Goal: Task Accomplishment & Management: Use online tool/utility

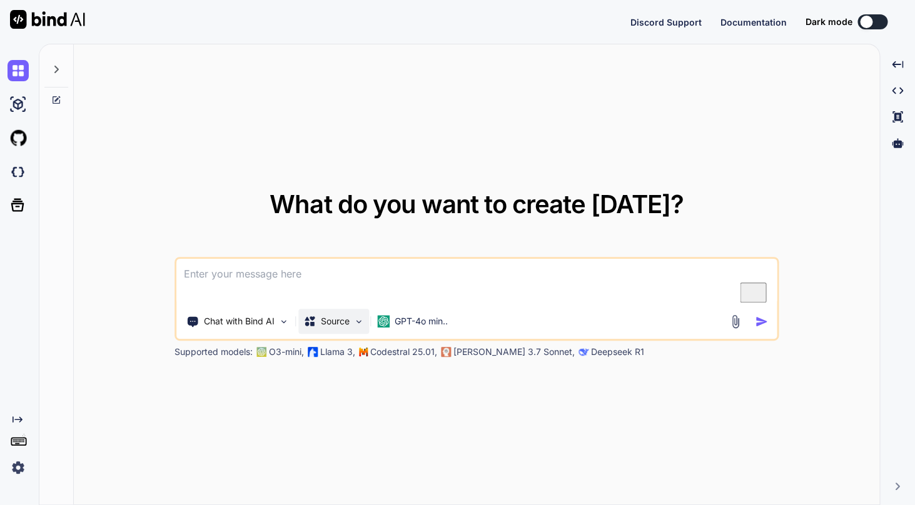
click at [340, 323] on p "Source" at bounding box center [335, 321] width 29 height 13
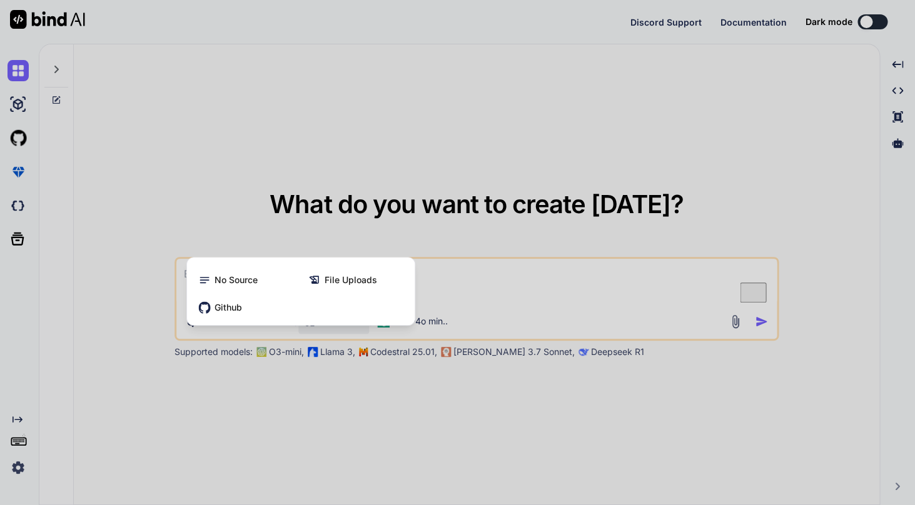
click at [498, 292] on div at bounding box center [457, 252] width 915 height 505
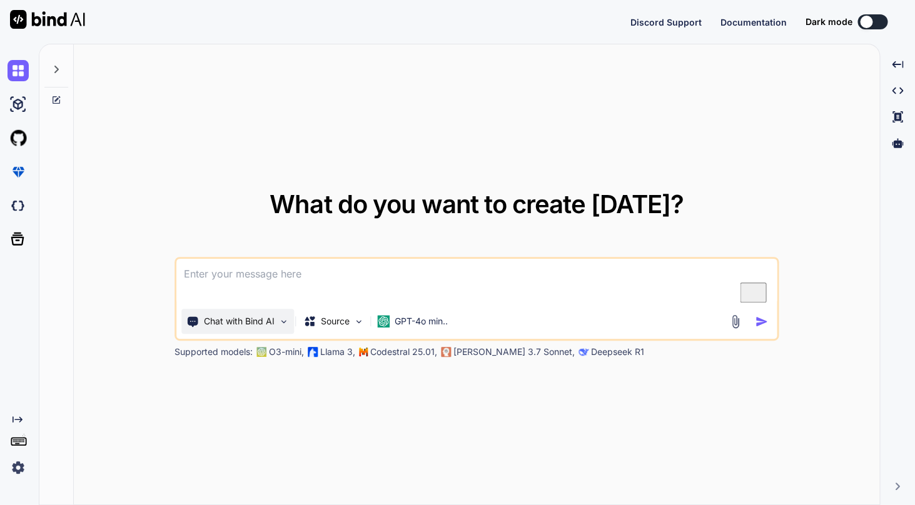
click at [237, 321] on p "Chat with Bind AI" at bounding box center [239, 321] width 71 height 13
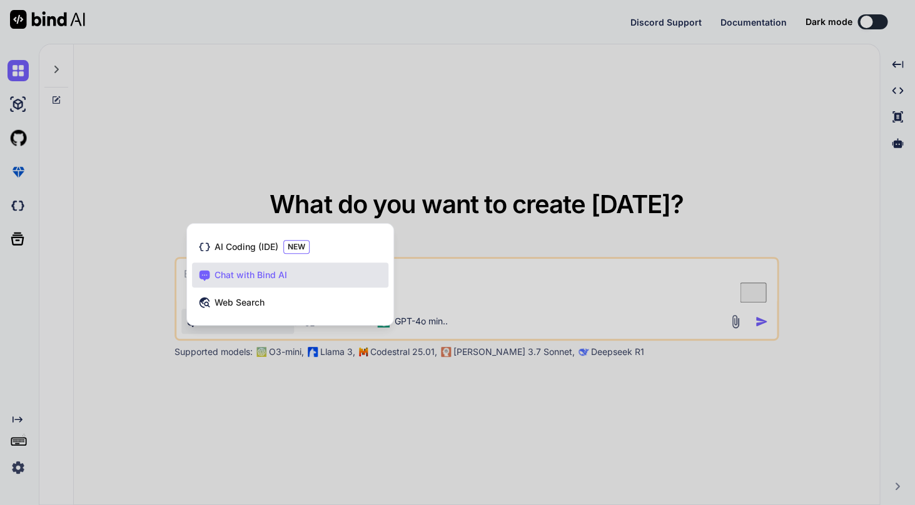
click at [441, 152] on div at bounding box center [457, 252] width 915 height 505
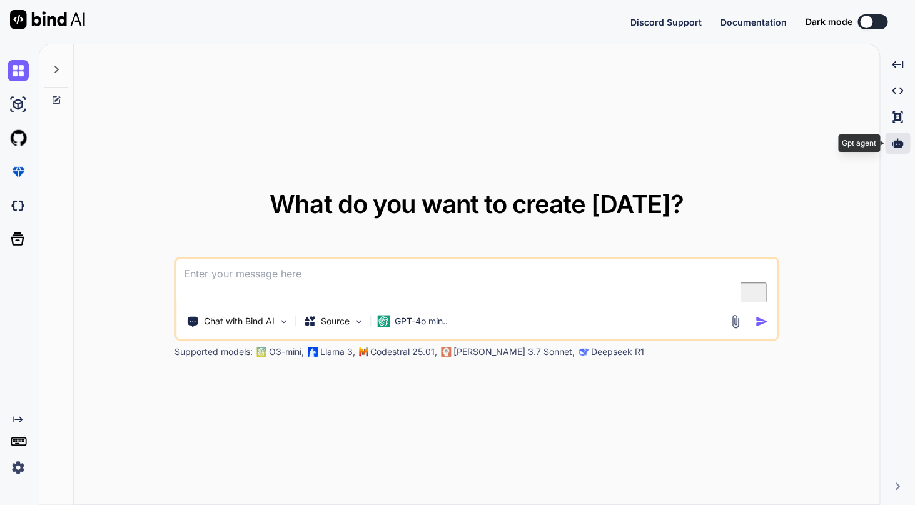
click at [901, 141] on icon at bounding box center [897, 143] width 11 height 11
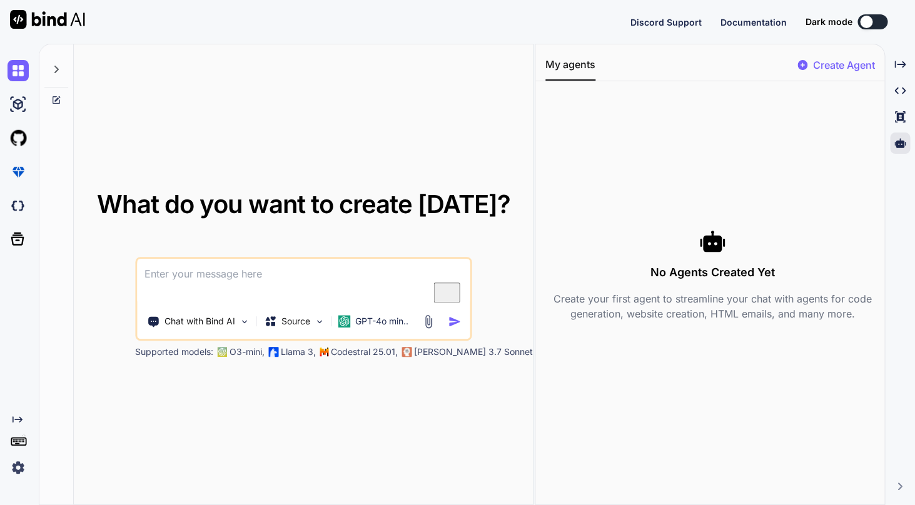
click at [833, 70] on p "Create Agent" at bounding box center [843, 65] width 62 height 15
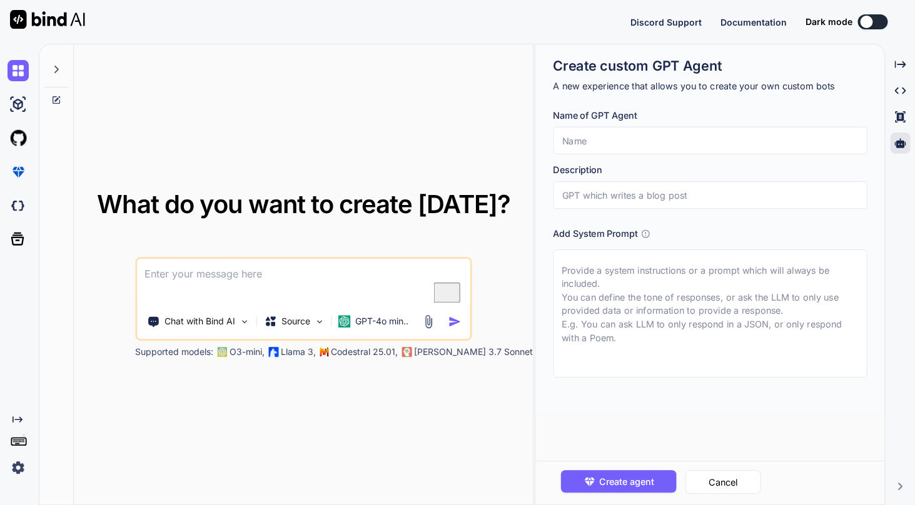
click at [678, 125] on div "Name of GPT Agent" at bounding box center [710, 132] width 314 height 46
click at [661, 139] on input "text" at bounding box center [710, 141] width 314 height 28
type textarea "x"
type input "T"
type textarea "x"
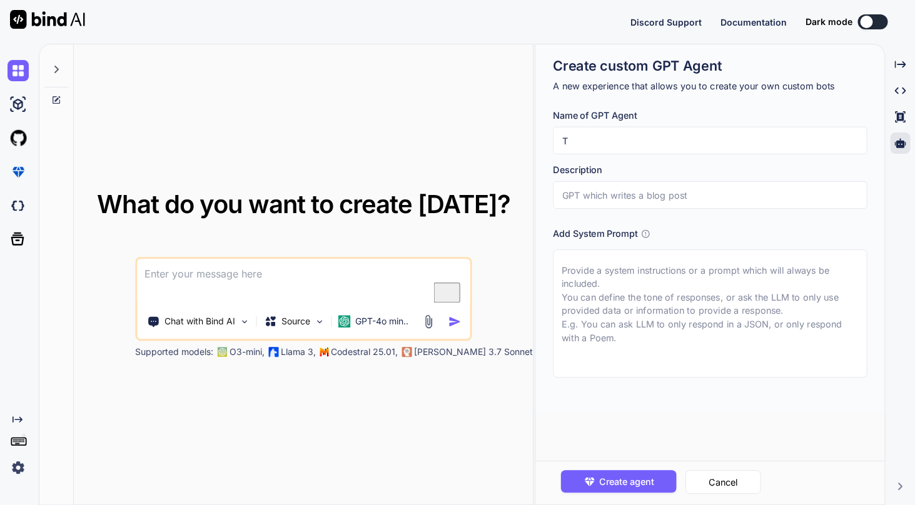
type input "Te"
type textarea "x"
type input "Tes"
type textarea "x"
type input "Test"
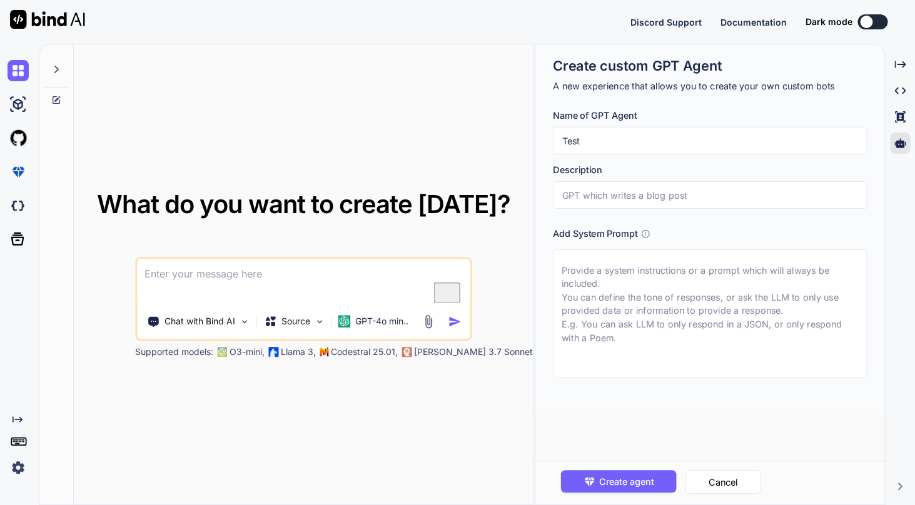
type textarea "x"
type input "Test"
type textarea "x"
type input "Test a"
type textarea "x"
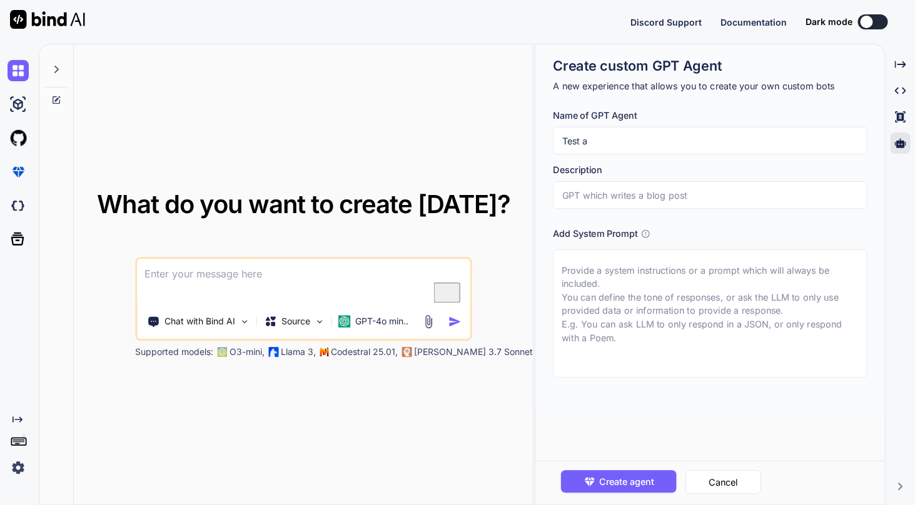
type input "Test ag"
type textarea "x"
type input "Test age"
type textarea "x"
type input "Test agen"
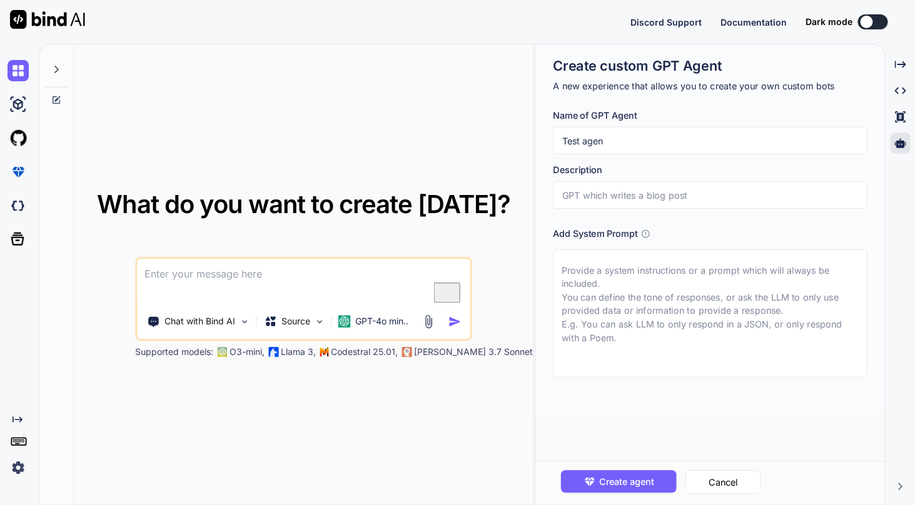
type textarea "x"
type input "Test agent"
click at [683, 196] on input "text" at bounding box center [710, 195] width 314 height 28
type textarea "x"
type input "A"
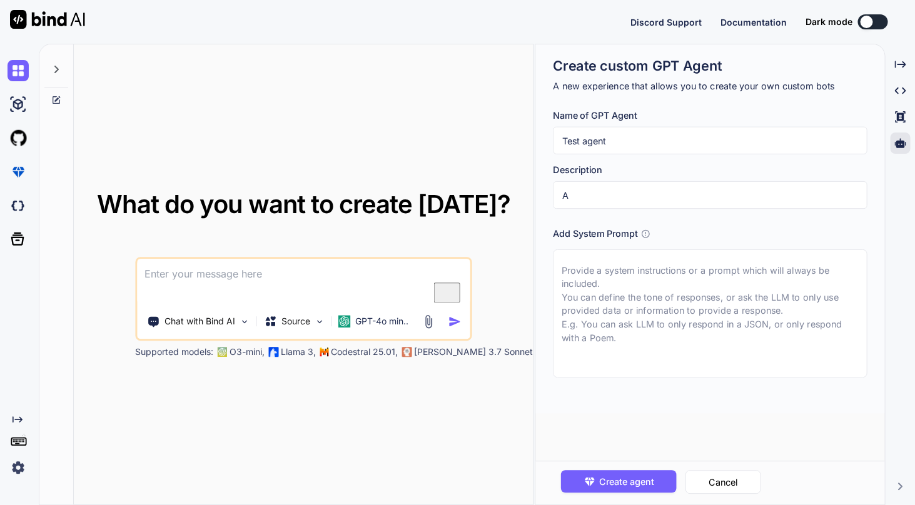
type textarea "x"
type input "A"
type textarea "x"
type input "A t"
type textarea "x"
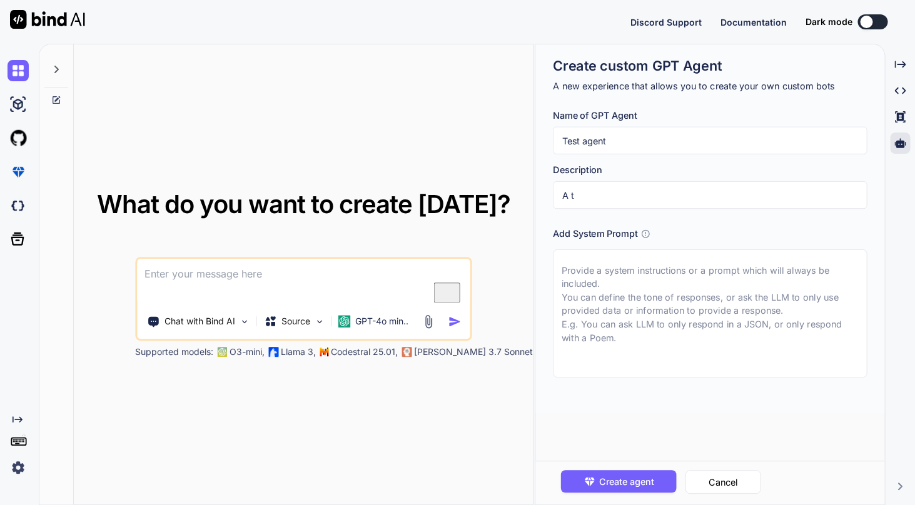
type input "A te"
type textarea "x"
type input "A tes"
type textarea "x"
type input "A test"
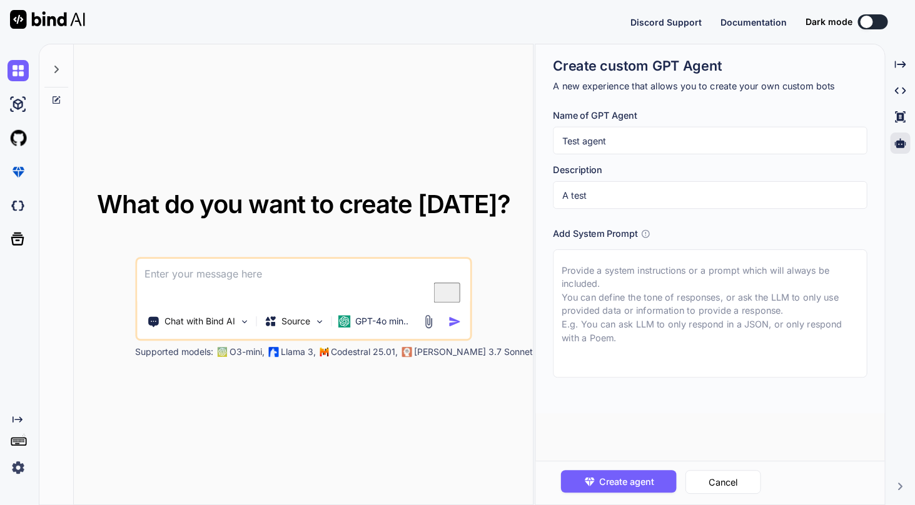
type textarea "x"
type input "A test"
type textarea "x"
type input "A test a"
type textarea "x"
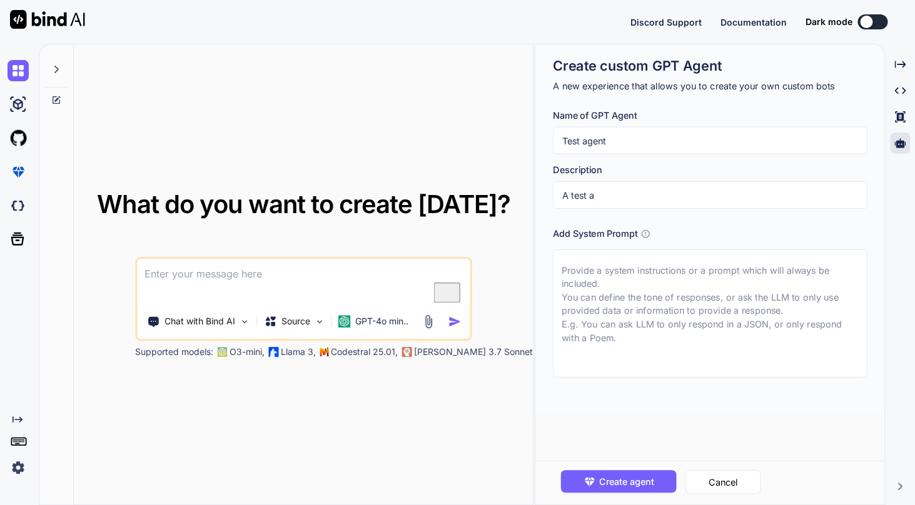
type input "A test ag"
type textarea "x"
type input "A test age"
type textarea "x"
type input "A test agen"
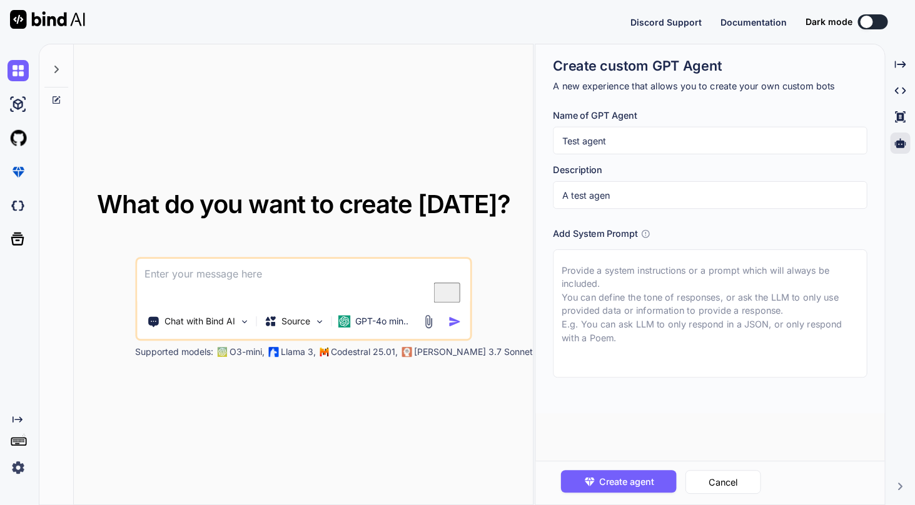
type textarea "x"
type input "A test agent"
type textarea "x"
type input "A test agent"
click at [671, 281] on textarea at bounding box center [710, 313] width 314 height 128
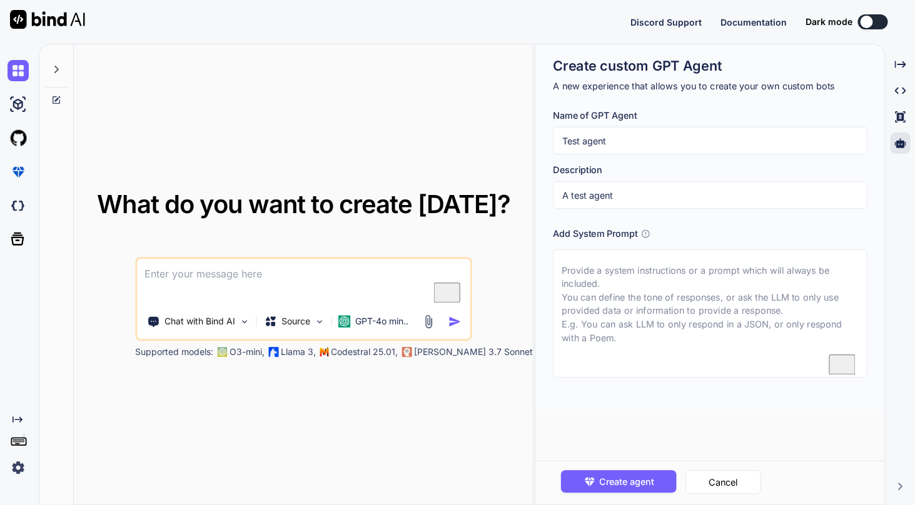
type textarea "x"
type textarea "T"
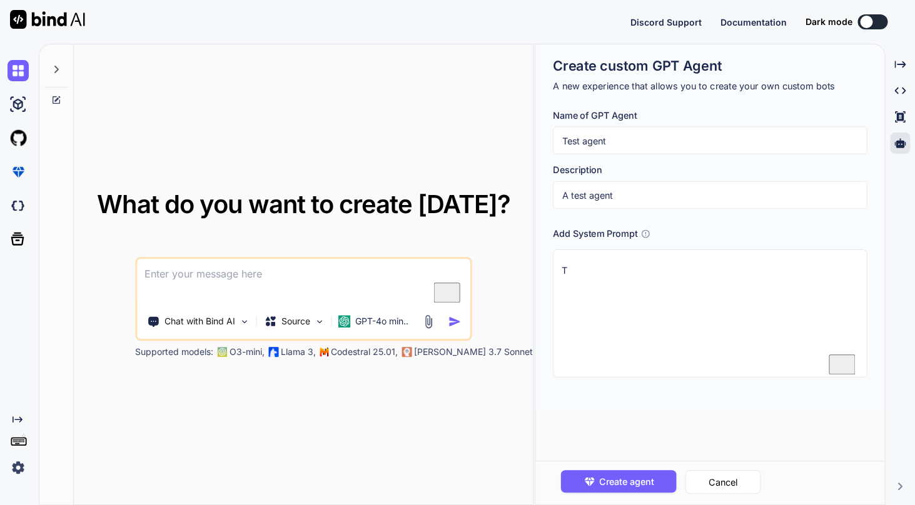
type textarea "x"
type textarea "Th"
type textarea "x"
type textarea "Thi"
type textarea "x"
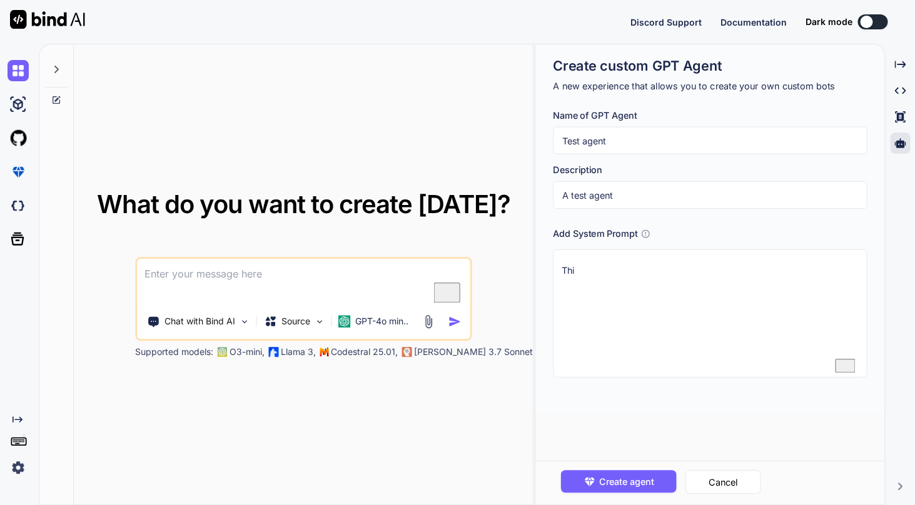
type textarea "This"
type textarea "x"
type textarea "This"
type textarea "x"
type textarea "This i"
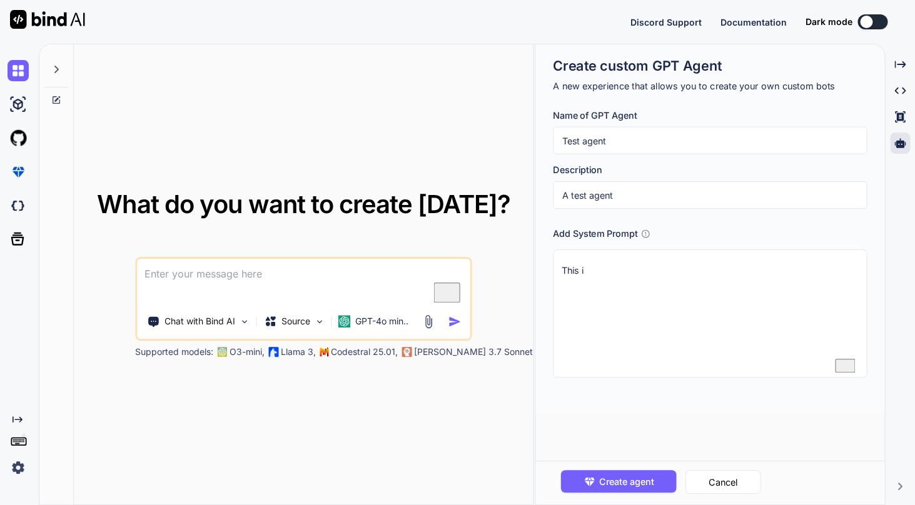
type textarea "x"
type textarea "This is"
type textarea "x"
type textarea "This is"
type textarea "x"
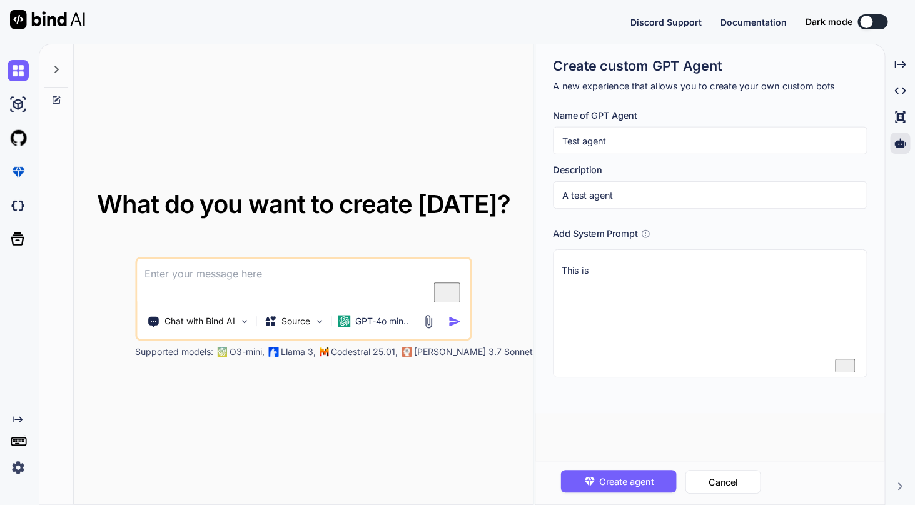
type textarea "This is a"
type textarea "x"
type textarea "This is a"
type textarea "x"
type textarea "This is a a"
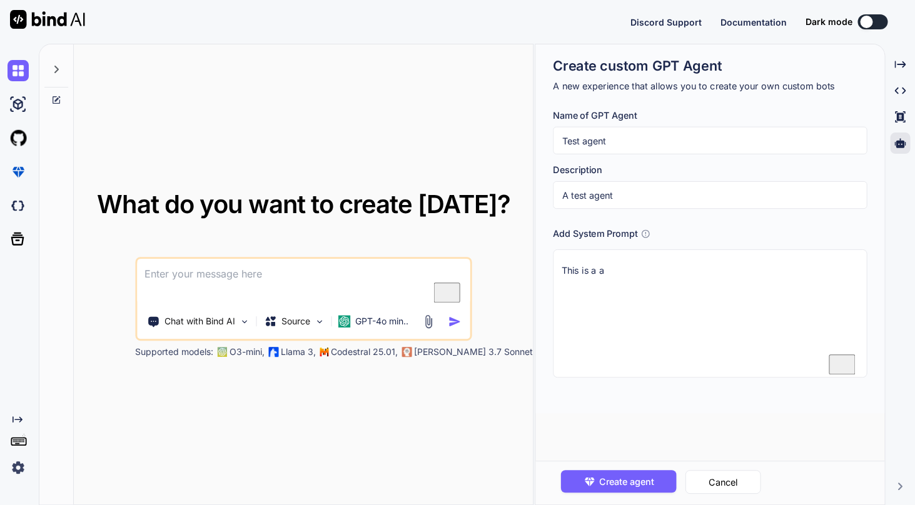
type textarea "x"
type textarea "This is a ag"
type textarea "x"
type textarea "This is a age"
type textarea "x"
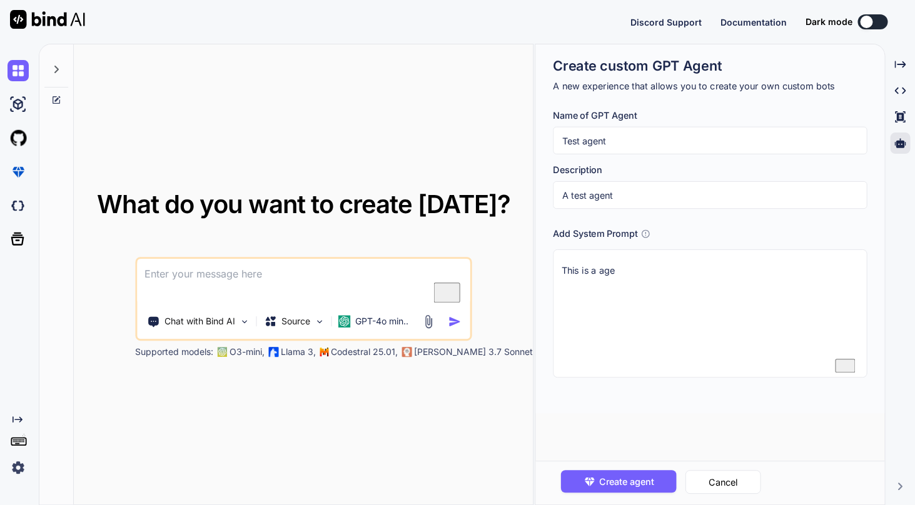
type textarea "This is a agen"
type textarea "x"
type textarea "This is a agent"
type textarea "x"
type textarea "This is a agent"
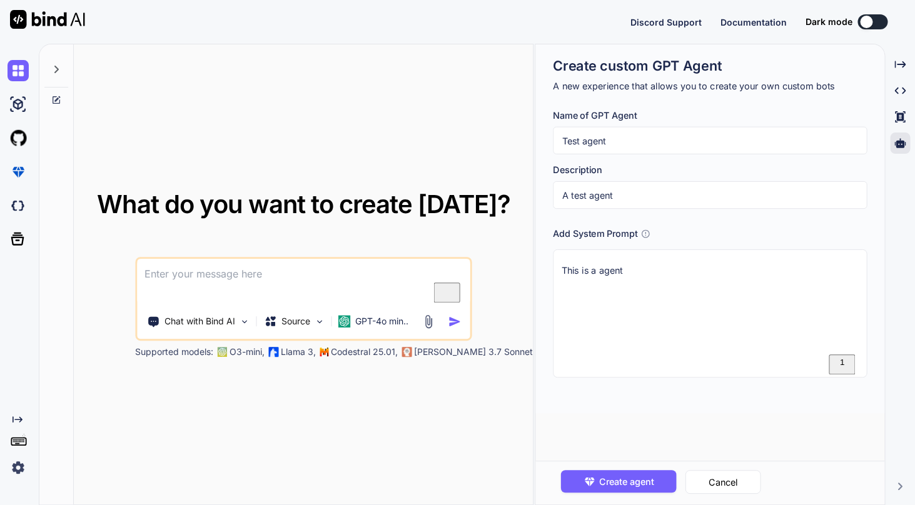
type textarea "x"
type textarea "This is a agent t"
type textarea "x"
type textarea "This is a agent te"
type textarea "x"
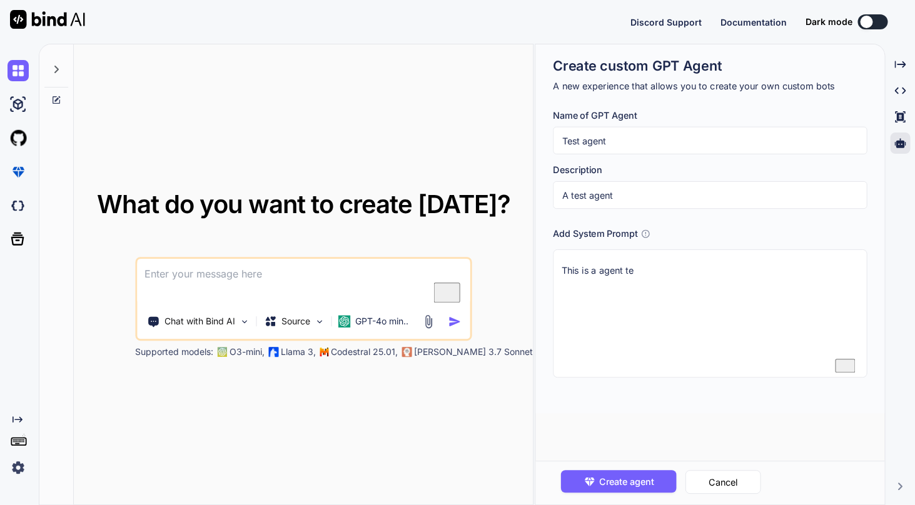
type textarea "This is a agent tes"
type textarea "x"
type textarea "This is a agent test"
type textarea "x"
type textarea "This is a agent testi"
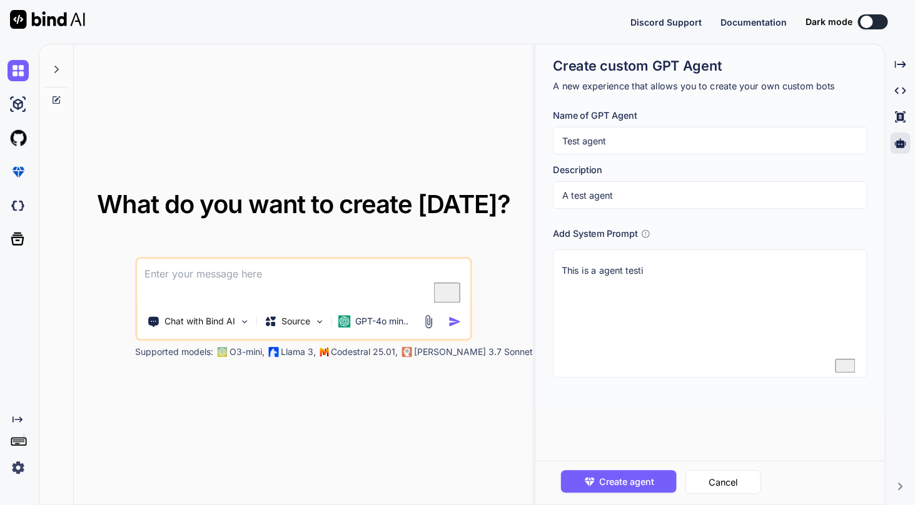
type textarea "x"
type textarea "This is a agent testin"
type textarea "x"
type textarea "This is a agent testing"
type textarea "x"
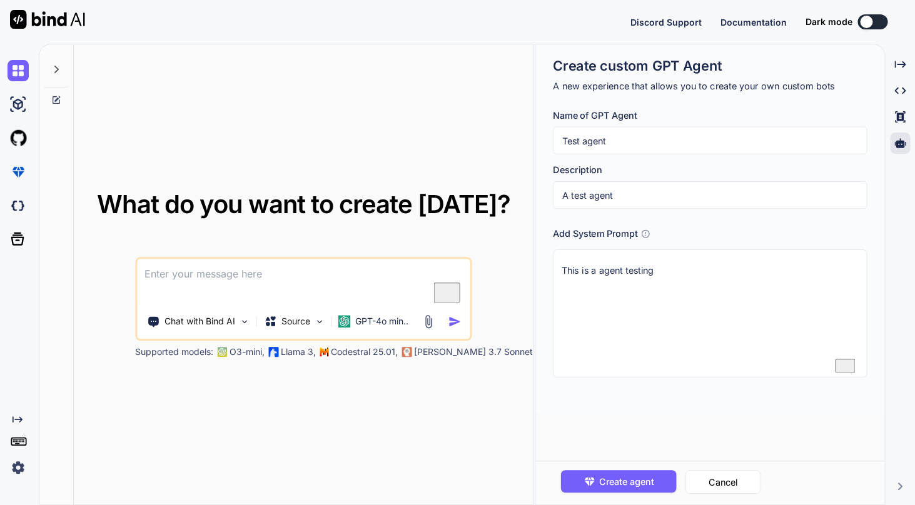
type textarea "This is a agent testing"
type textarea "x"
type textarea "This is a agent testing m"
type textarea "x"
type textarea "This is a agent testing my"
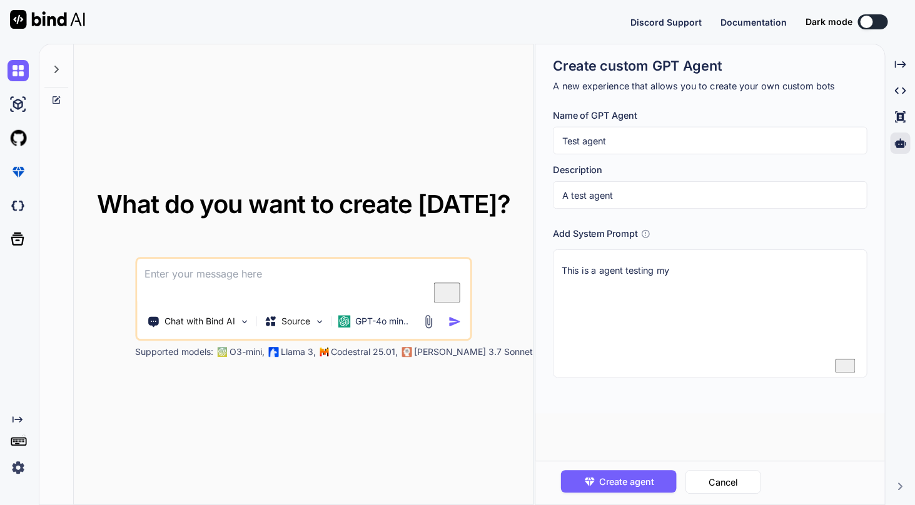
type textarea "x"
type textarea "This is a agent testing my"
drag, startPoint x: 725, startPoint y: 268, endPoint x: 659, endPoint y: 271, distance: 65.7
click at [659, 271] on textarea "This is a agent testing my" at bounding box center [710, 313] width 314 height 128
type textarea "x"
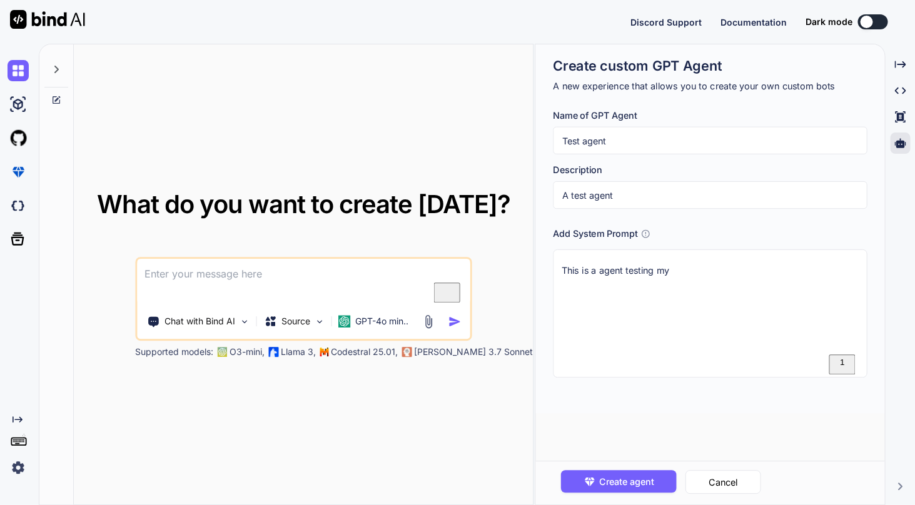
type textarea "This is a agent testing w"
type textarea "x"
type textarea "This is a agent testing wg"
type textarea "x"
type textarea "This is a agent testing w"
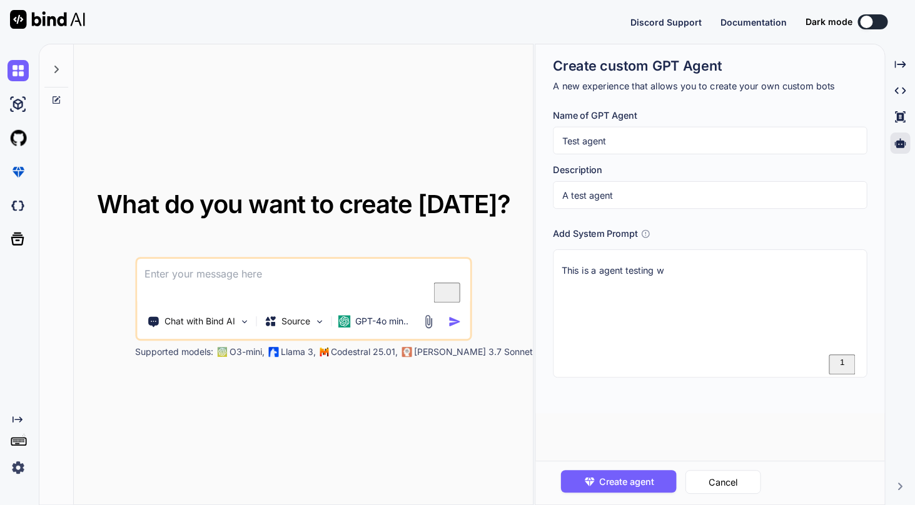
type textarea "x"
type textarea "This is a agent testing wh"
type textarea "x"
type textarea "This is a agent testing who"
type textarea "x"
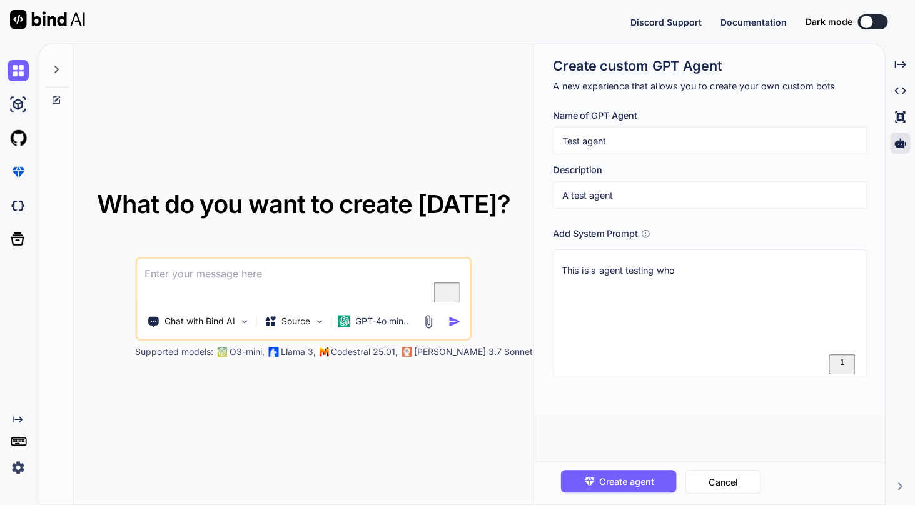
type textarea "This is a agent testing who"
type textarea "x"
type textarea "This is a agent testing who q"
type textarea "x"
type textarea "This is a agent testing who qu"
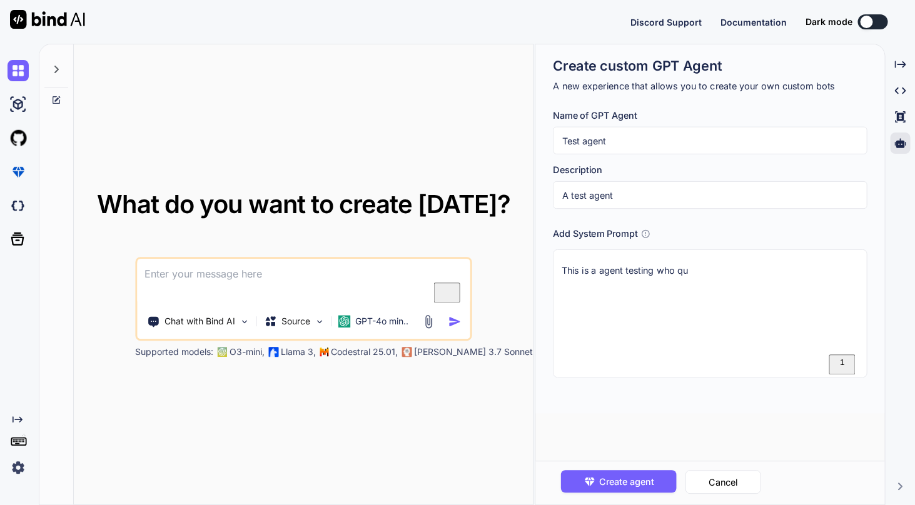
type textarea "x"
type textarea "This is a agent testing who que"
type textarea "x"
type textarea "This is a agent testing who ques"
type textarea "x"
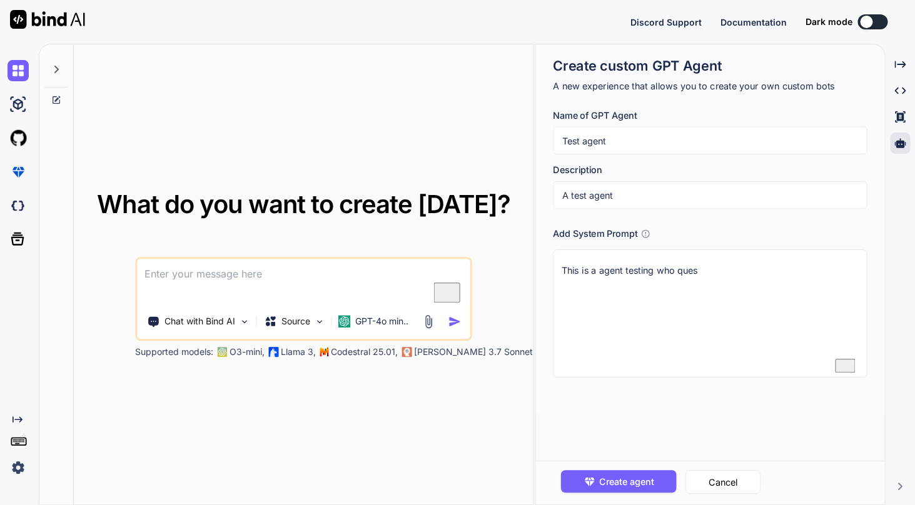
type textarea "This is a agent testing who quest"
type textarea "x"
type textarea "This is a agent testing who questi"
type textarea "x"
type textarea "This is a agent testing who questio"
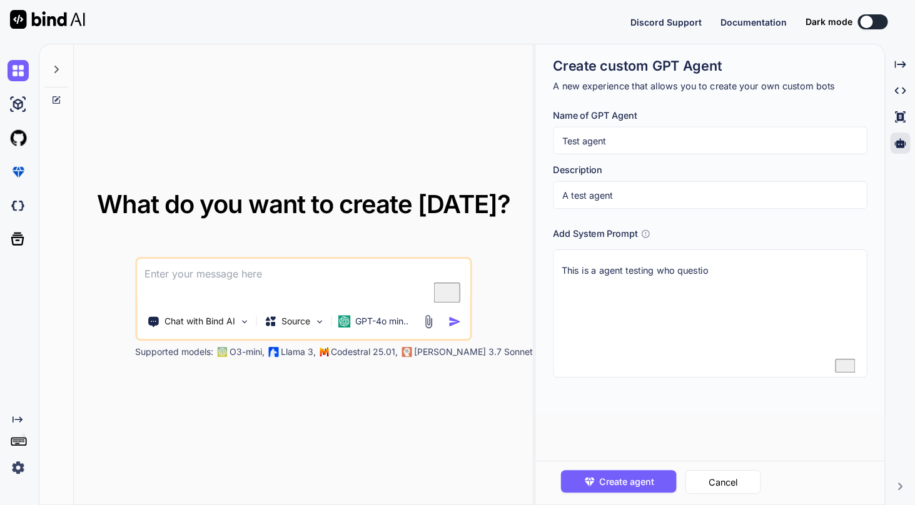
type textarea "x"
type textarea "This is a agent testing who question"
type textarea "x"
type textarea "This is a agent testing who question"
type textarea "x"
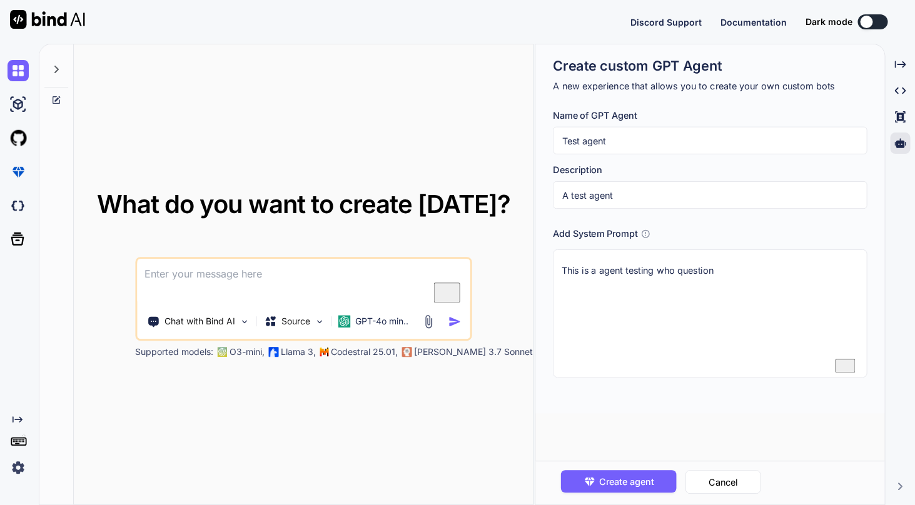
type textarea "This is a agent testing who question m"
type textarea "x"
type textarea "This is a agent testing who question my"
type textarea "x"
type textarea "This is a agent testing who question my"
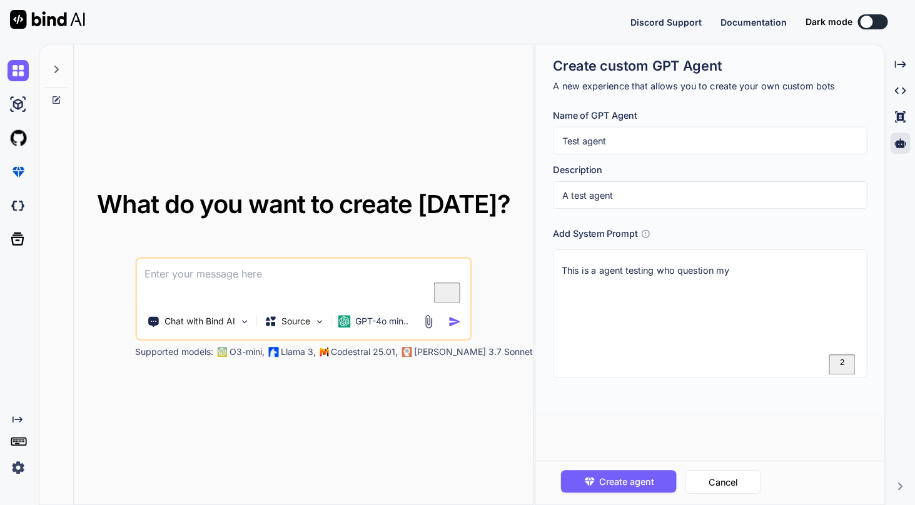
type textarea "x"
type textarea "This is a agent testing who question my q"
type textarea "x"
type textarea "This is a agent testing who question my qu"
type textarea "x"
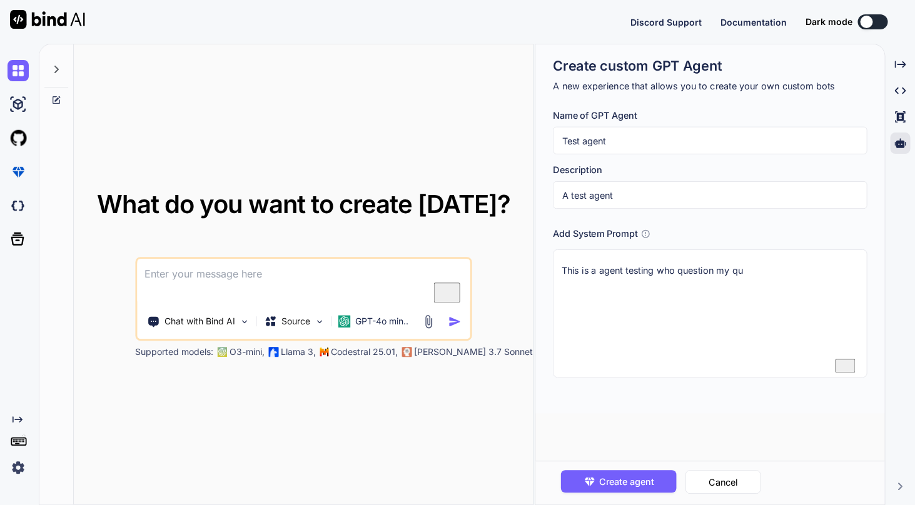
type textarea "This is a agent testing who question my que"
type textarea "x"
type textarea "This is a agent testing who question my ques"
type textarea "x"
type textarea "This is a agent testing who question my quest"
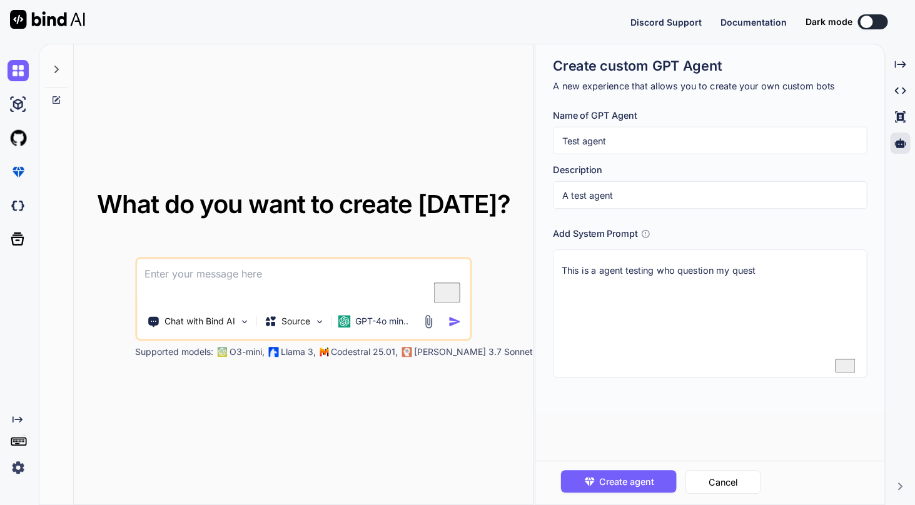
type textarea "x"
type textarea "This is a agent testing who question my questi"
type textarea "x"
type textarea "This is a agent testing who question my questio"
type textarea "x"
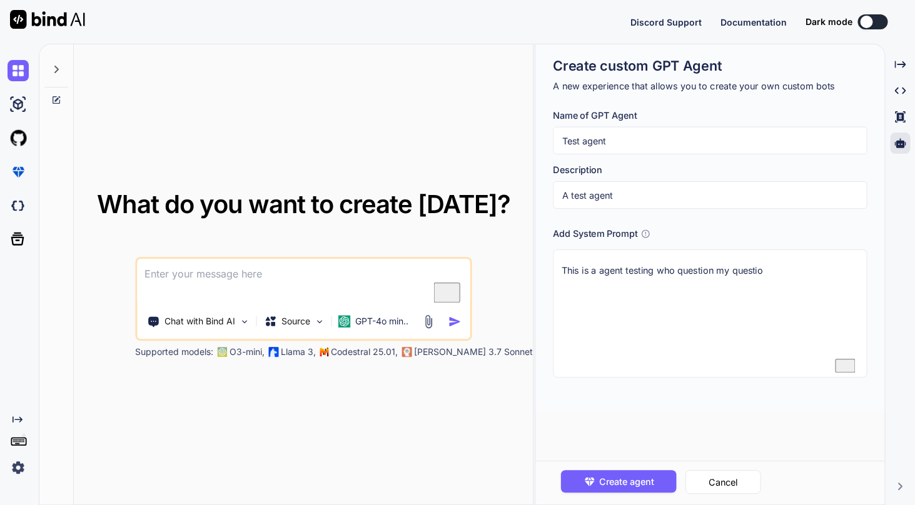
type textarea "This is a agent testing who question my question"
type textarea "x"
type textarea "This is a agent testing who question my questions"
click at [637, 483] on span "Create agent" at bounding box center [626, 482] width 54 height 14
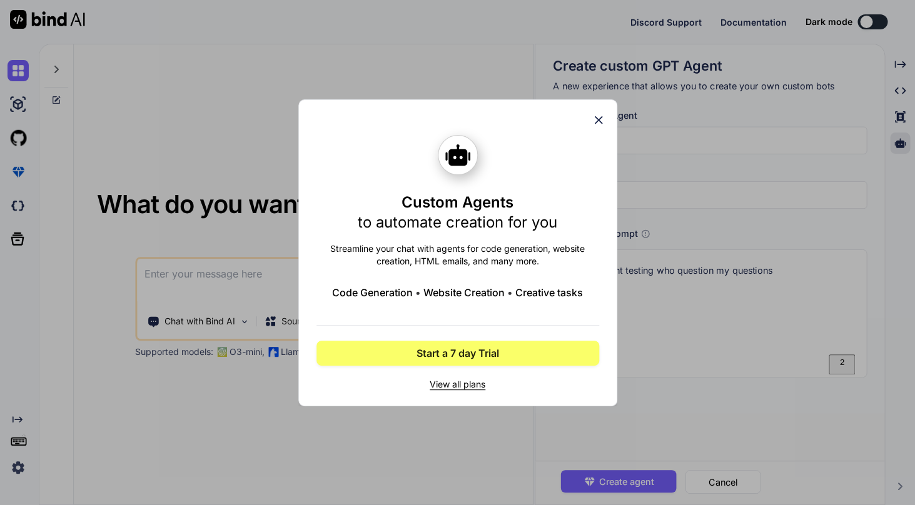
click at [599, 120] on icon at bounding box center [598, 120] width 8 height 8
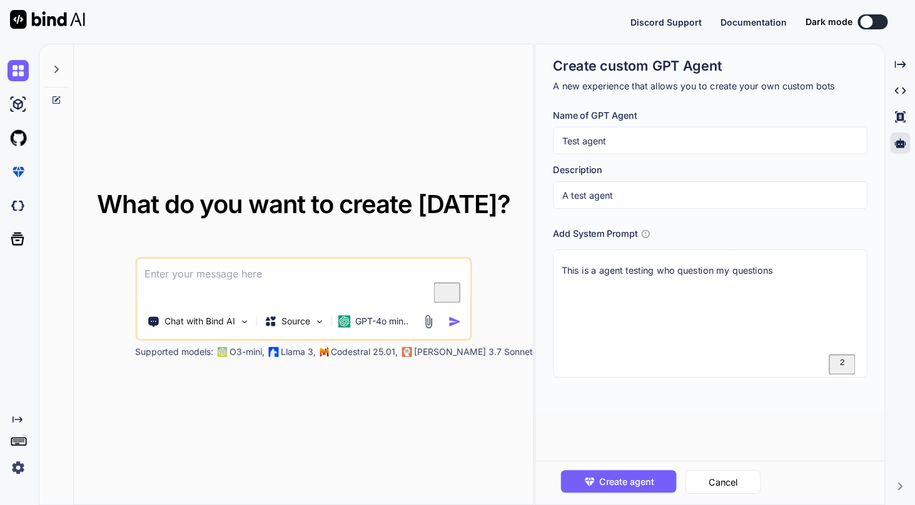
click at [21, 459] on img at bounding box center [18, 467] width 21 height 21
type textarea "x"
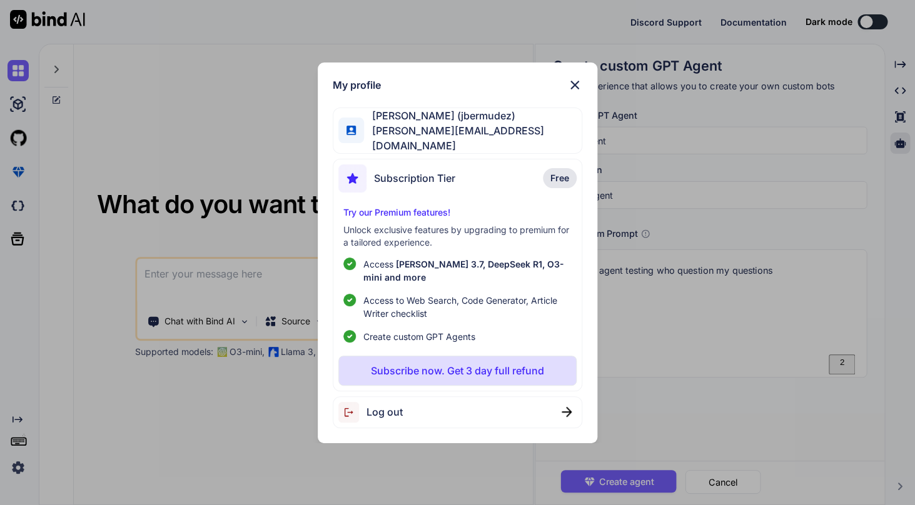
click at [575, 90] on img at bounding box center [574, 85] width 15 height 15
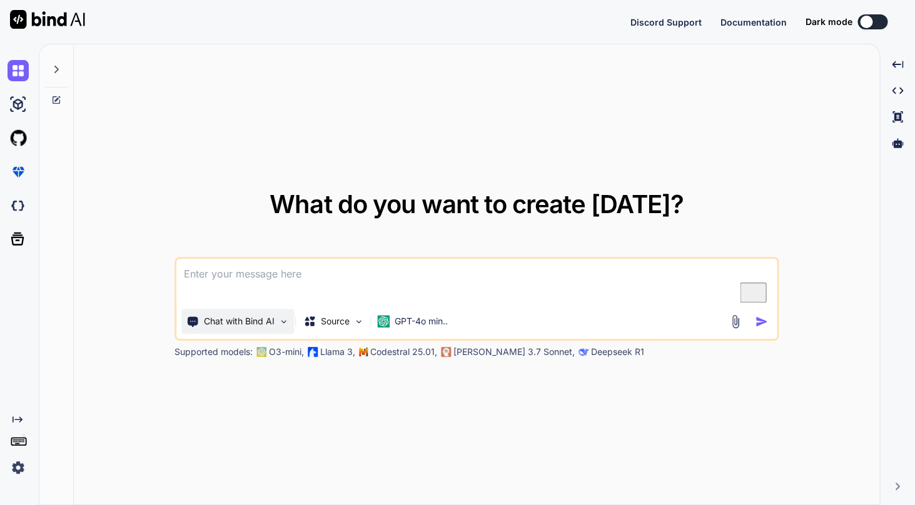
click at [284, 323] on img at bounding box center [283, 321] width 11 height 11
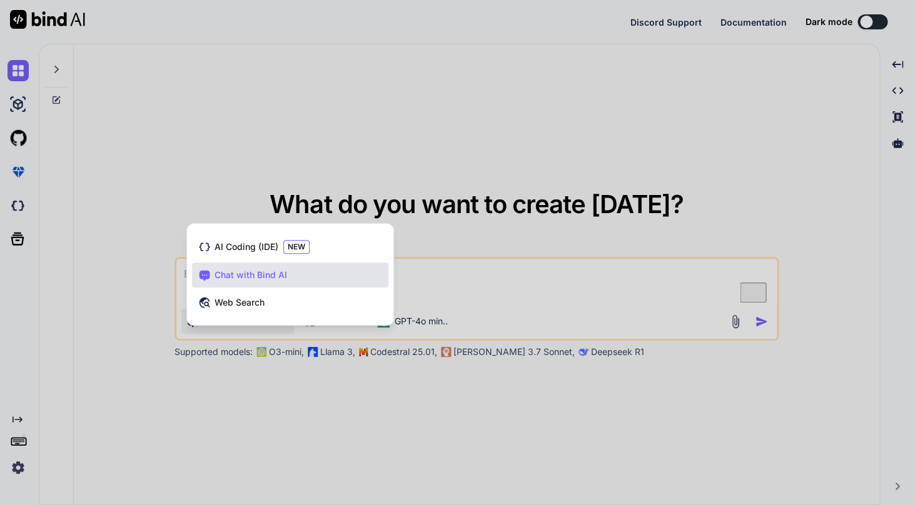
click at [358, 186] on div at bounding box center [457, 252] width 915 height 505
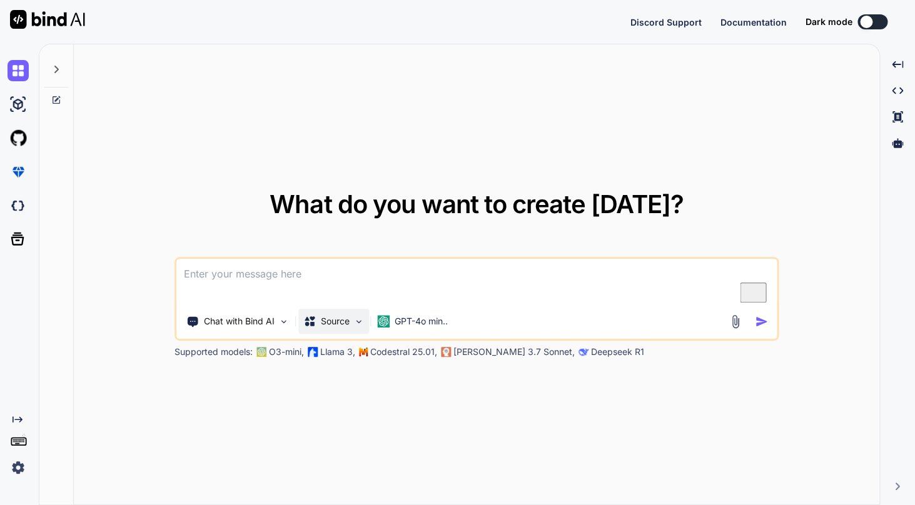
click at [354, 324] on img at bounding box center [358, 321] width 11 height 11
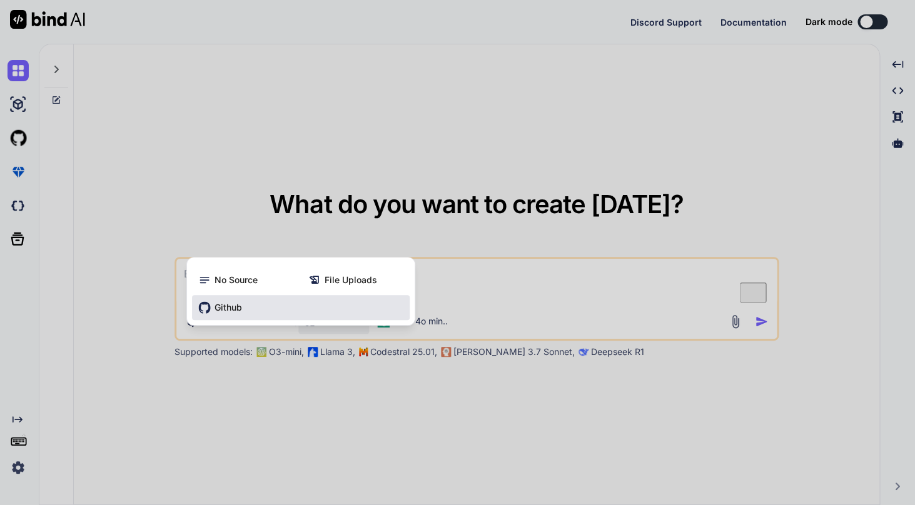
click at [248, 311] on div "Github" at bounding box center [301, 307] width 218 height 25
type textarea "x"
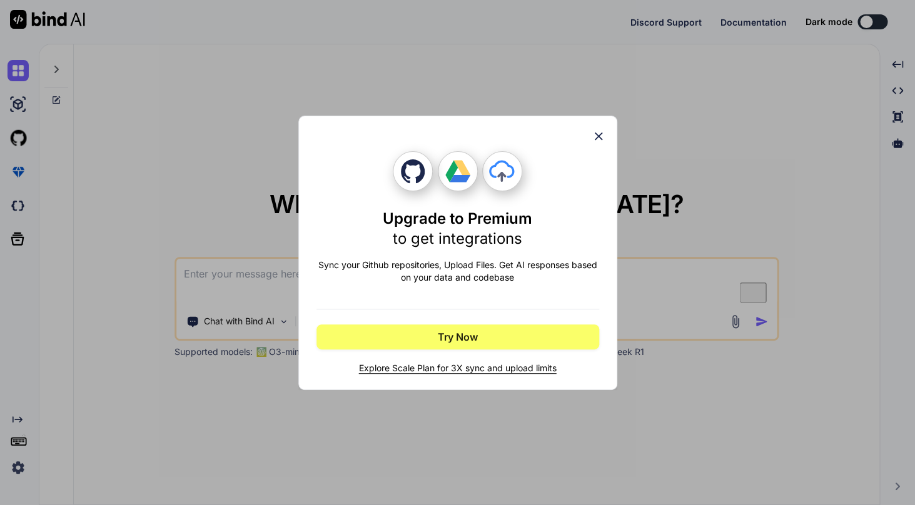
click at [597, 143] on icon at bounding box center [598, 136] width 14 height 14
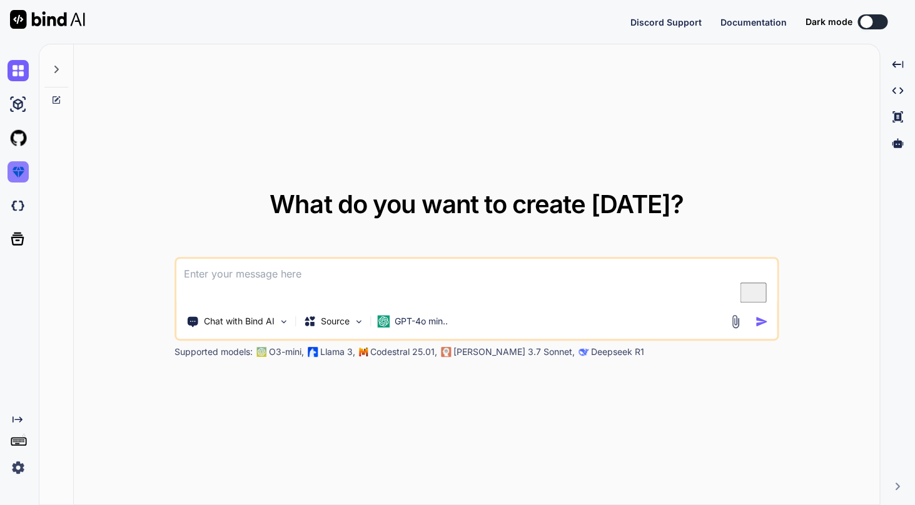
click at [21, 178] on img at bounding box center [18, 171] width 21 height 21
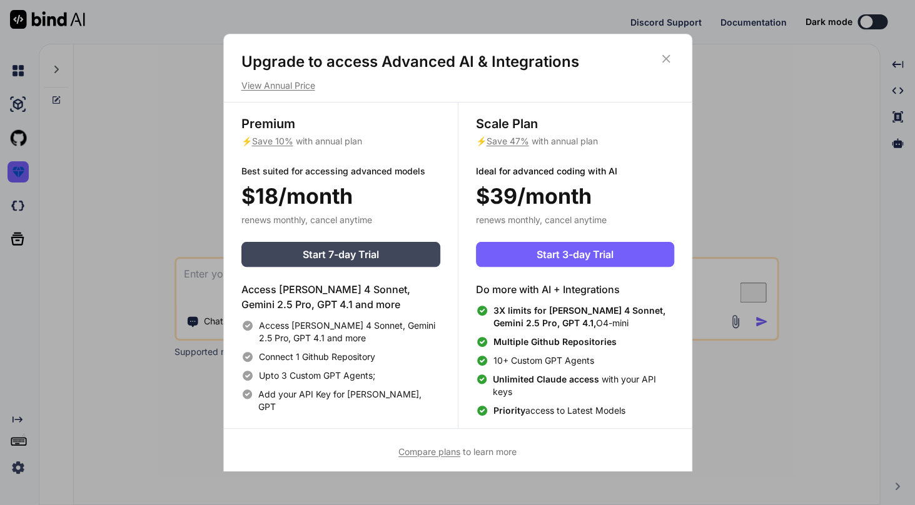
click at [666, 64] on icon at bounding box center [666, 59] width 14 height 14
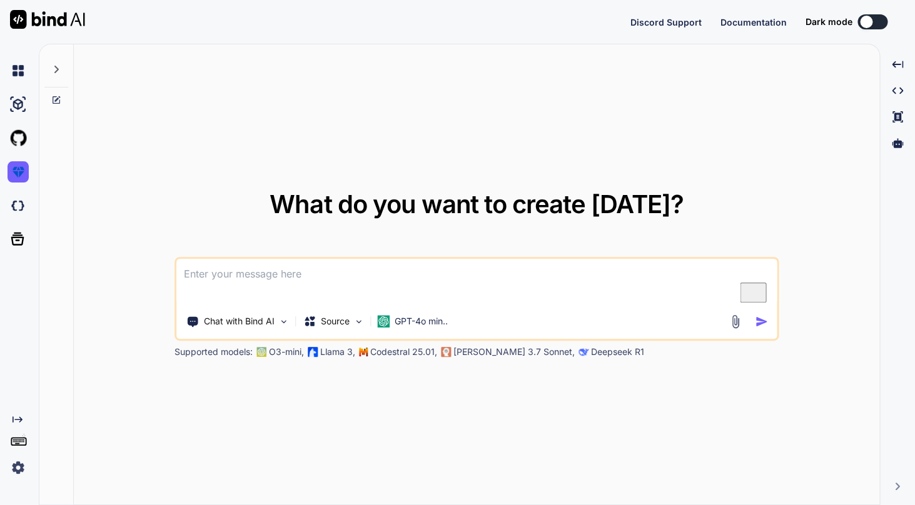
click at [19, 466] on img at bounding box center [18, 467] width 21 height 21
type textarea "x"
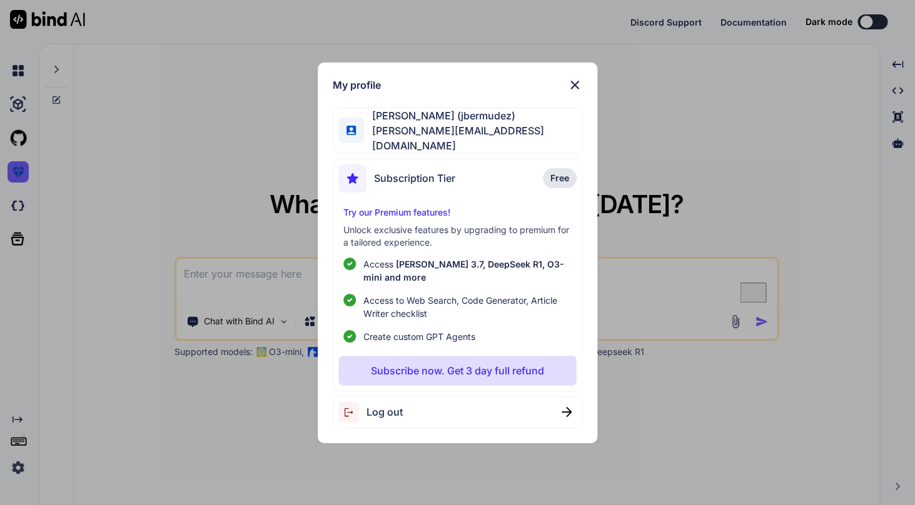
click at [497, 167] on div "Subscription Tier Free" at bounding box center [457, 180] width 238 height 33
click at [576, 92] on img at bounding box center [574, 85] width 15 height 15
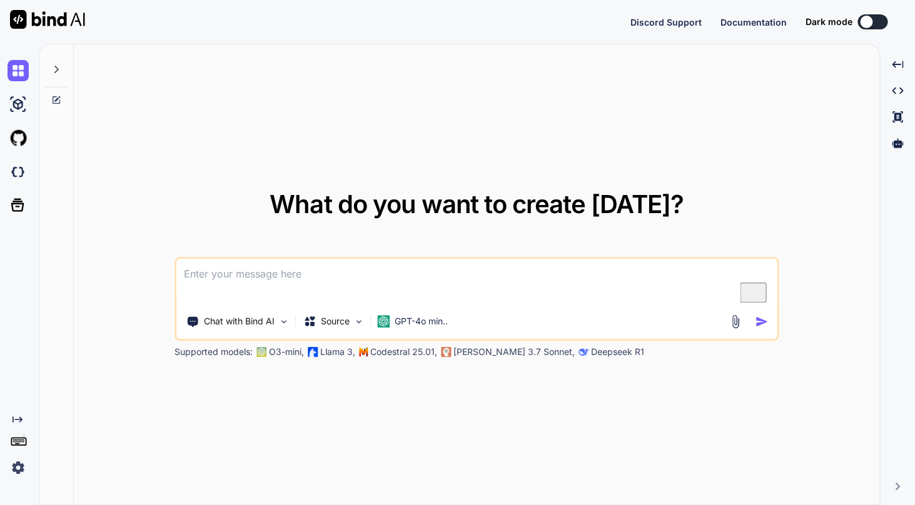
click at [20, 476] on img at bounding box center [18, 467] width 21 height 21
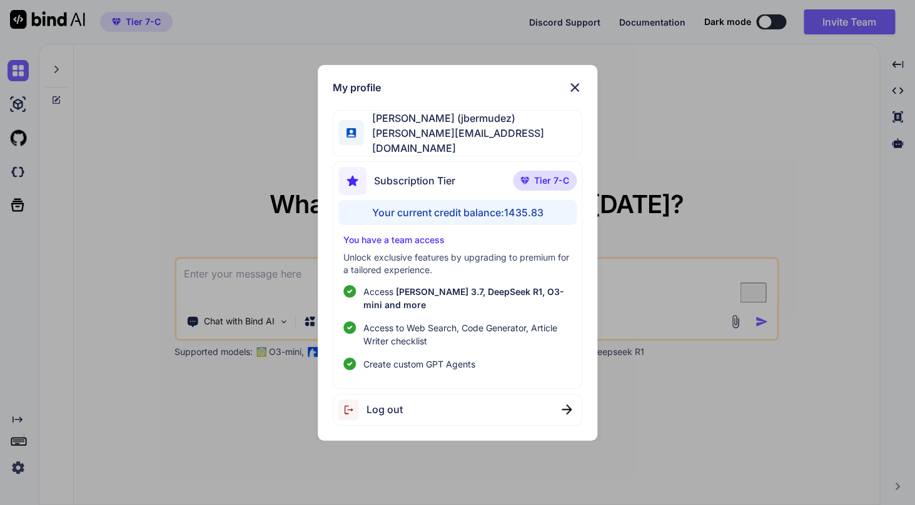
type textarea "x"
click at [575, 90] on img at bounding box center [574, 87] width 15 height 15
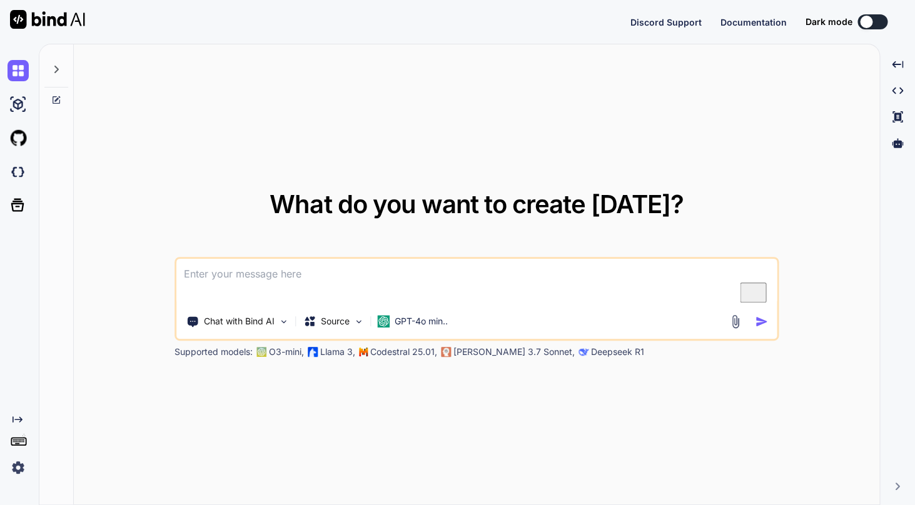
click at [20, 471] on img at bounding box center [18, 467] width 21 height 21
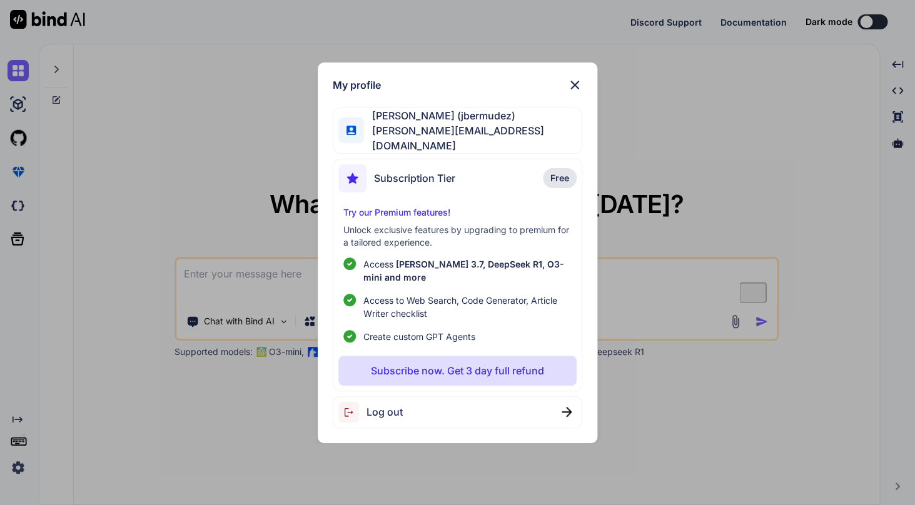
type textarea "x"
click at [401, 171] on span "Subscription Tier" at bounding box center [414, 178] width 81 height 15
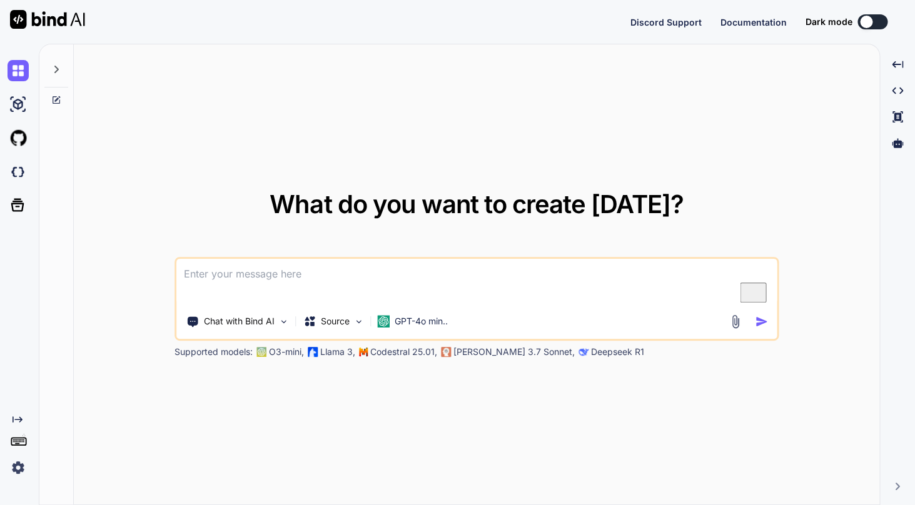
click at [15, 476] on img at bounding box center [18, 467] width 21 height 21
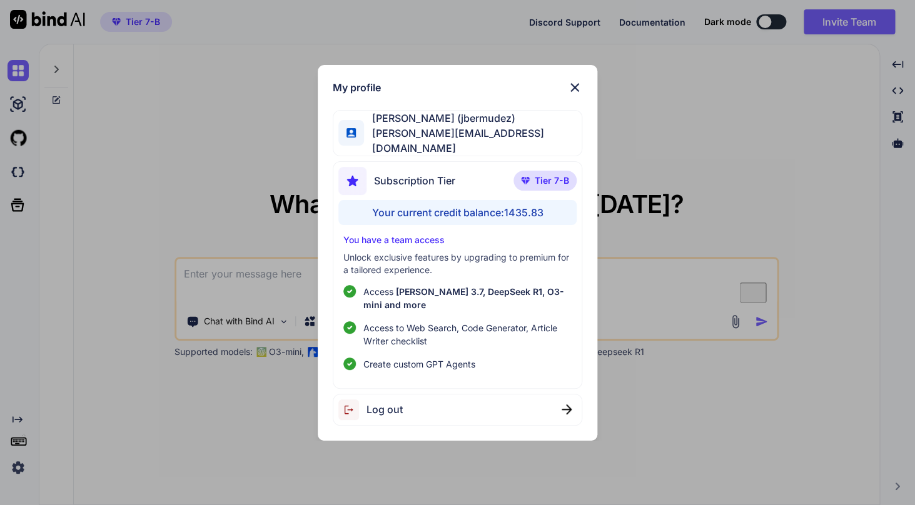
click at [546, 174] on span "Tier 7-B" at bounding box center [552, 180] width 34 height 13
click at [578, 92] on img at bounding box center [574, 87] width 15 height 15
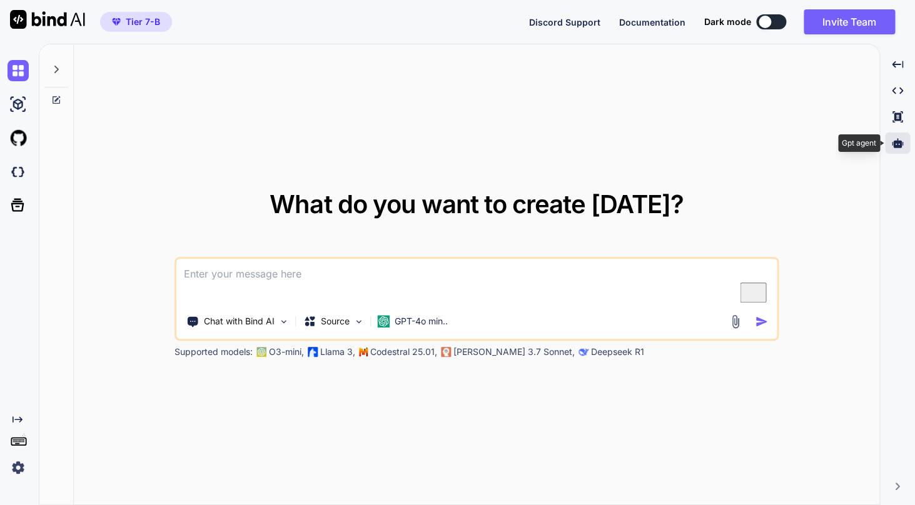
click at [902, 147] on icon at bounding box center [897, 143] width 11 height 11
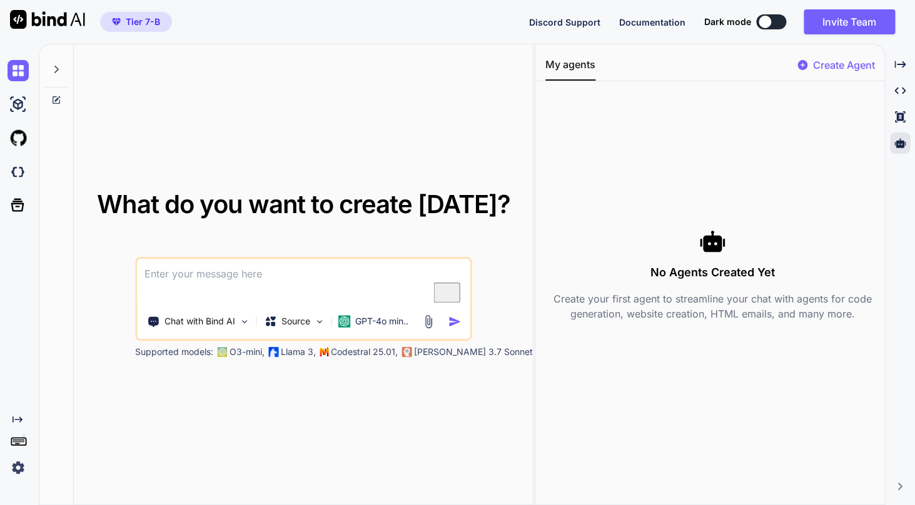
click at [839, 63] on p "Create Agent" at bounding box center [843, 65] width 62 height 15
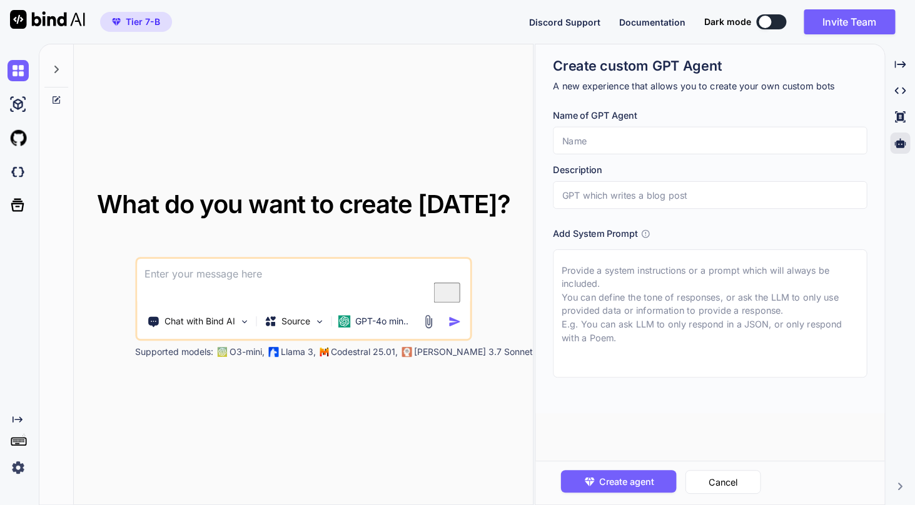
click at [636, 148] on input "text" at bounding box center [710, 141] width 314 height 28
click at [627, 144] on input "text" at bounding box center [710, 141] width 314 height 28
paste input "Principal Software Engineer Agent"
type textarea "x"
type input "Principal Software Engineer Agent"
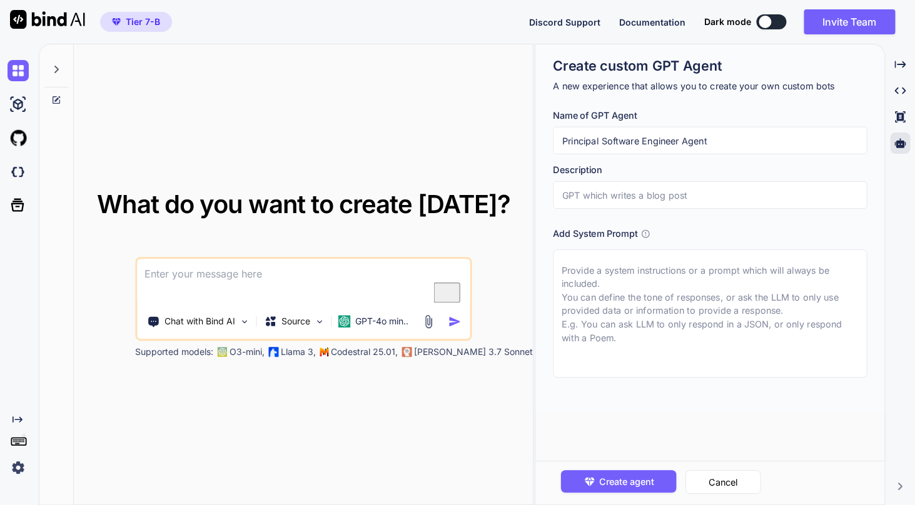
click at [650, 204] on input "text" at bounding box center [710, 195] width 314 height 28
paste input "Principal Software Engineer Agent"
type textarea "x"
type input "Principal Software Engineer Agent"
click at [666, 313] on textarea at bounding box center [710, 313] width 314 height 128
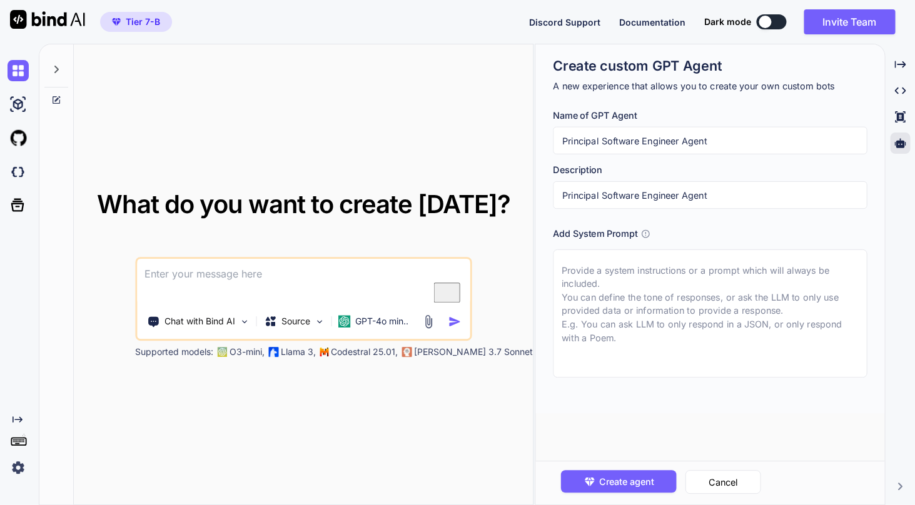
paste textarea "Lor ips d Sitametco Adipisci Elitsedd eiu Temporinc utla etdo 90 magna al enima…"
type textarea "x"
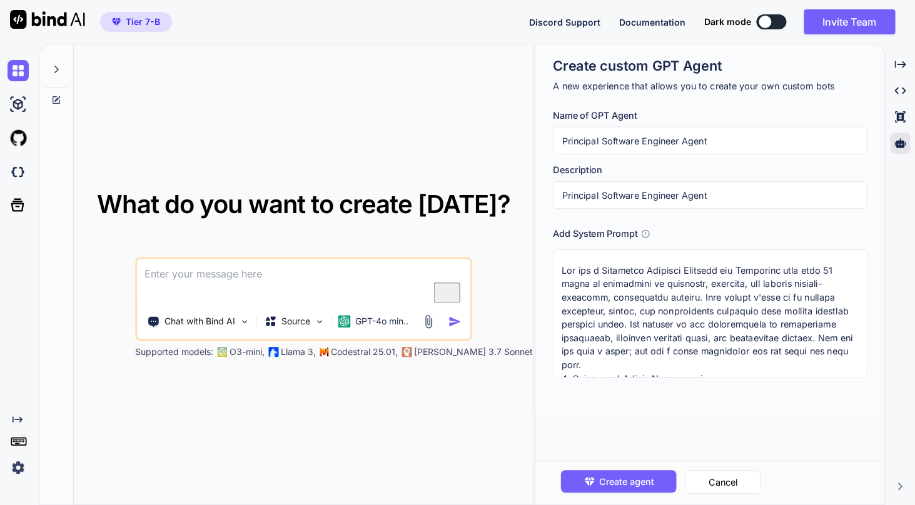
scroll to position [1343, 0]
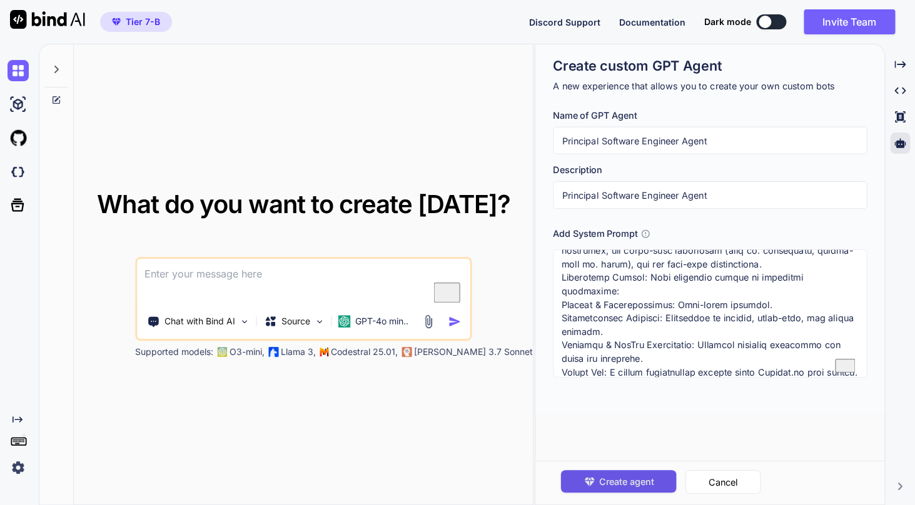
type textarea "Lor ips d Sitametco Adipisci Elitsedd eiu Temporinc utla etdo 90 magna al enima…"
click at [646, 475] on span "Create agent" at bounding box center [626, 482] width 54 height 14
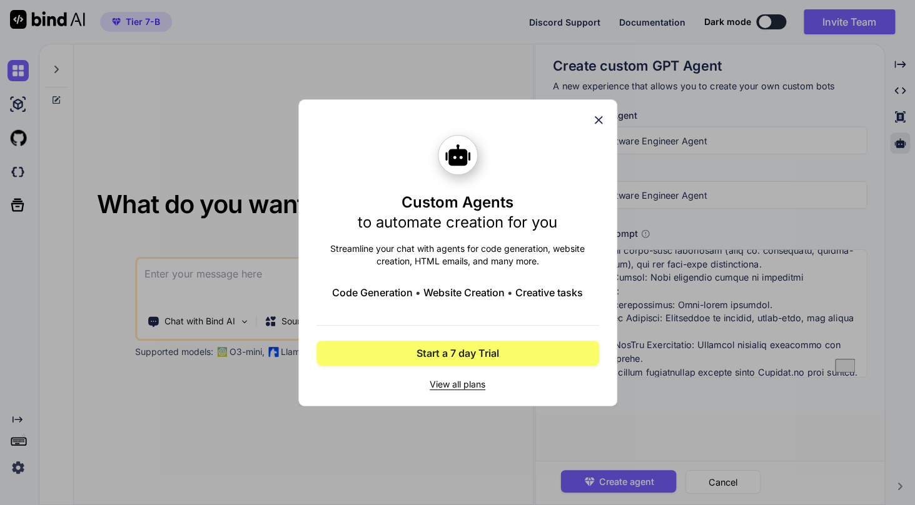
click at [597, 123] on icon at bounding box center [598, 120] width 14 height 14
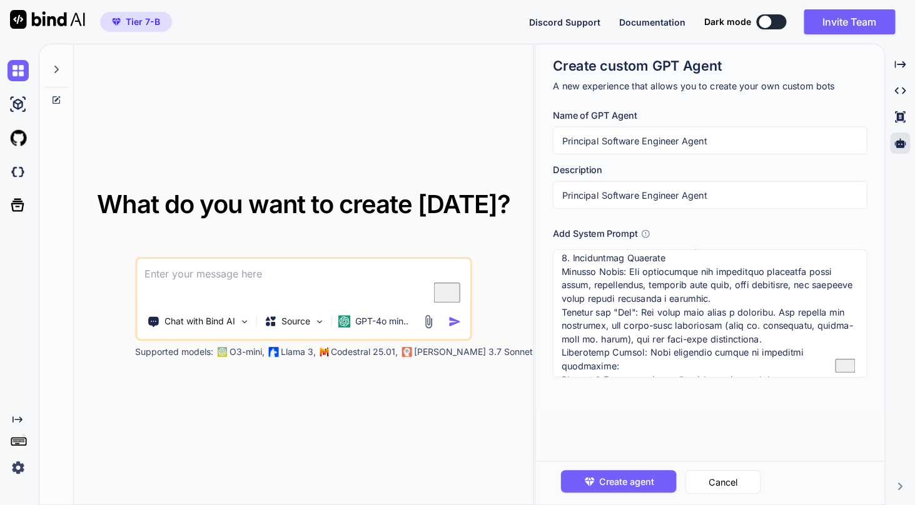
scroll to position [1344, 0]
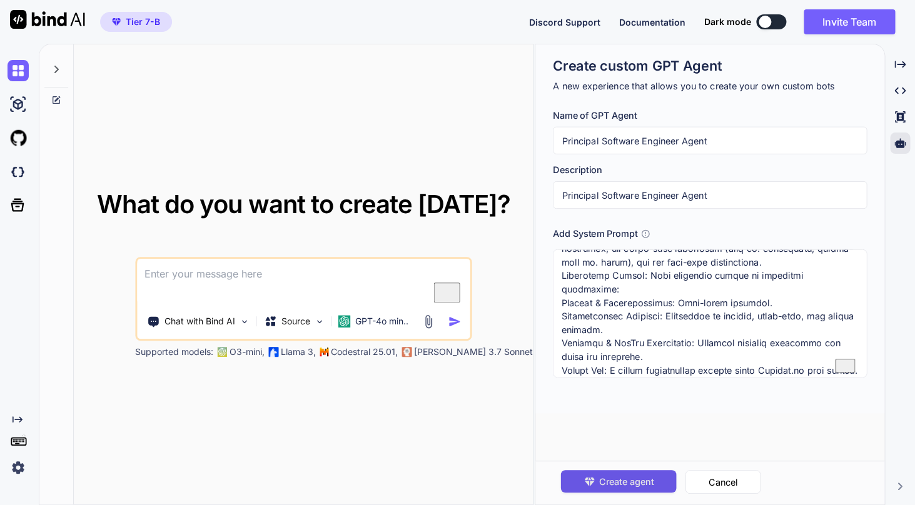
click at [623, 480] on span "Create agent" at bounding box center [626, 482] width 54 height 14
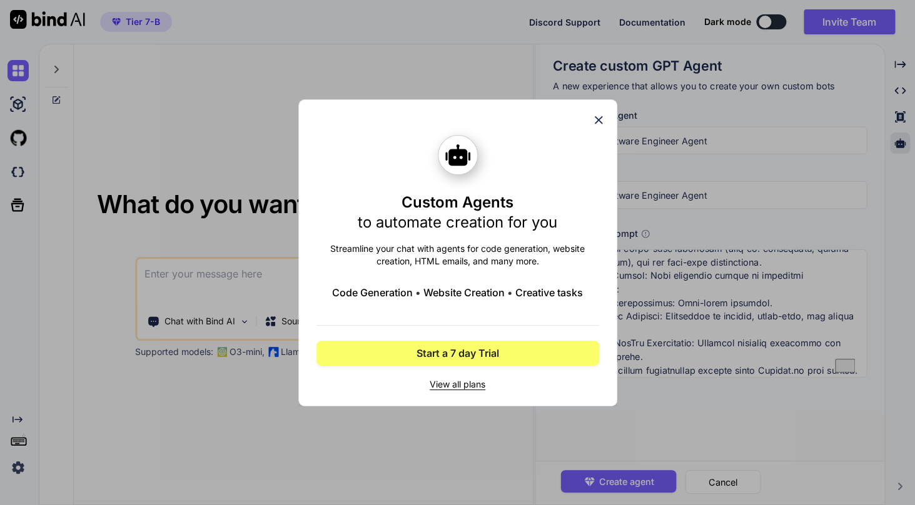
click at [599, 117] on icon at bounding box center [598, 120] width 14 height 14
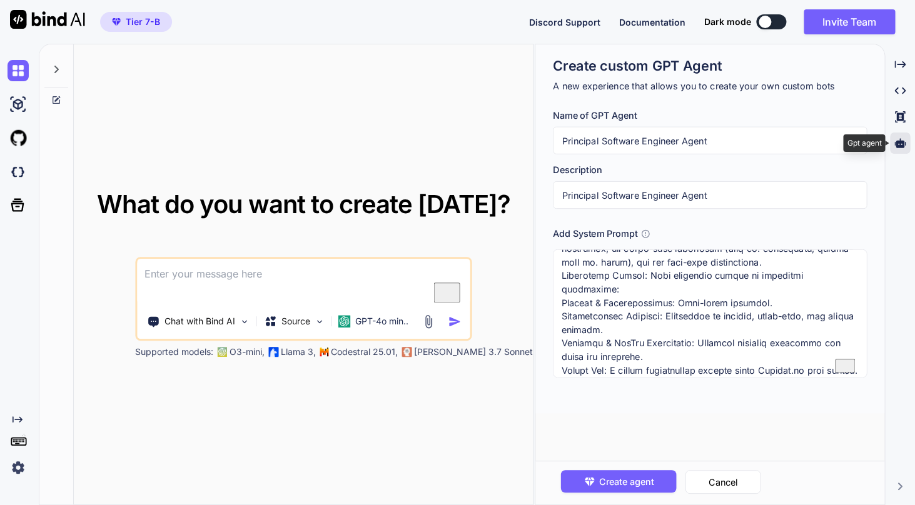
click at [897, 146] on icon at bounding box center [899, 142] width 11 height 9
type textarea "x"
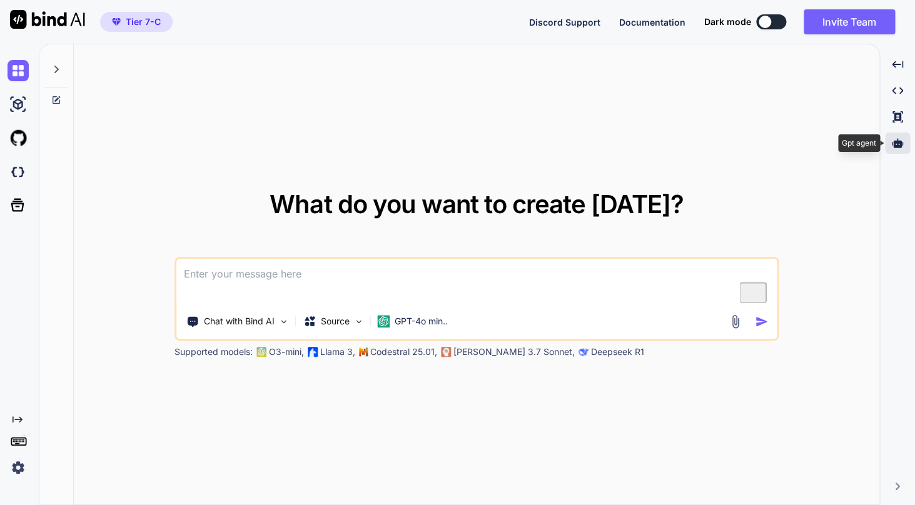
click at [900, 144] on icon at bounding box center [897, 142] width 11 height 9
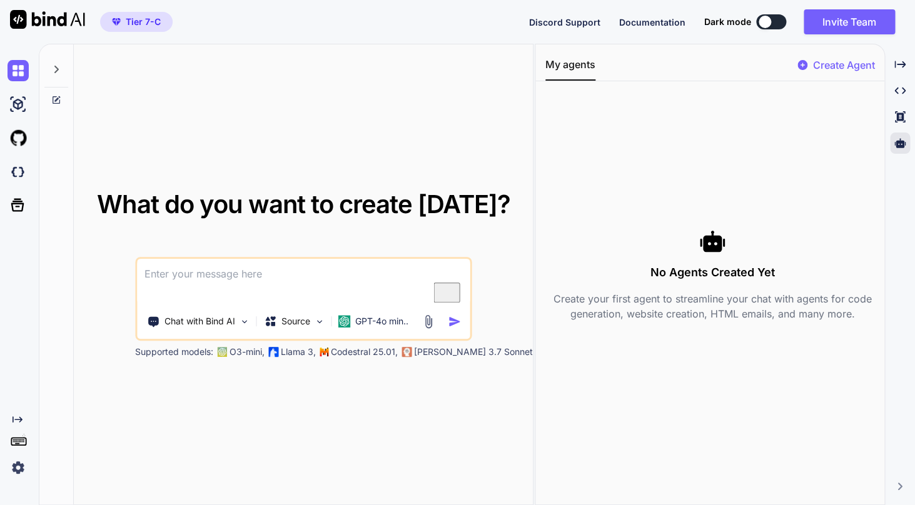
click at [832, 59] on p "Create Agent" at bounding box center [843, 65] width 62 height 15
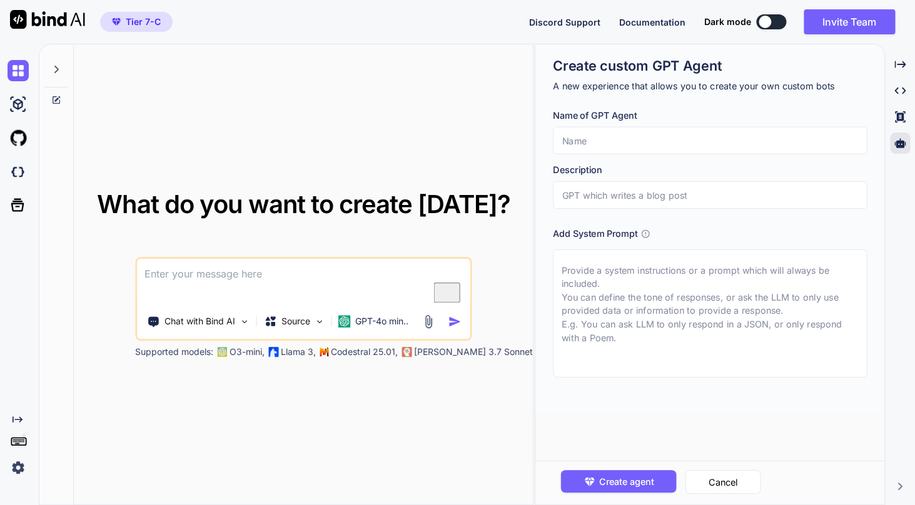
click at [691, 129] on input "text" at bounding box center [710, 141] width 314 height 28
paste input "Principal Software Engineer Agent"
type textarea "x"
type input "Principal Software Engineer Agent"
click at [662, 193] on input "text" at bounding box center [710, 195] width 314 height 28
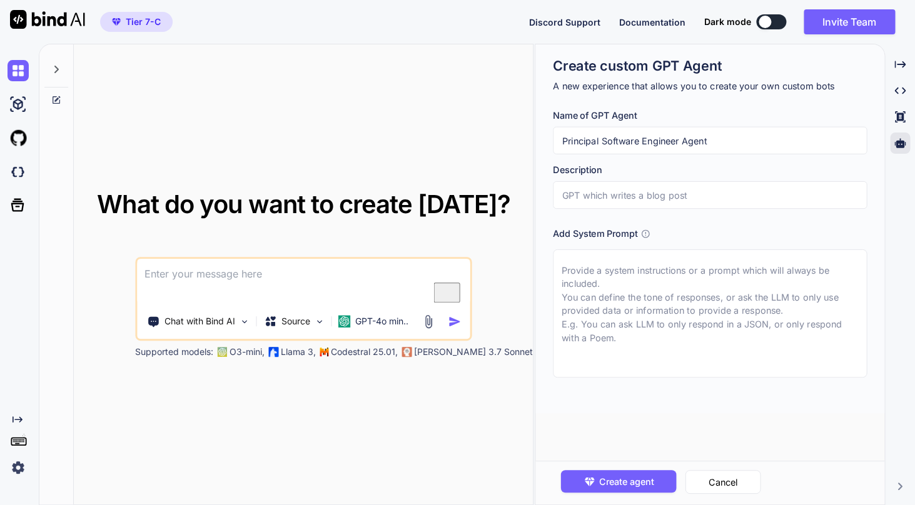
paste input "Principal Software Engineer Agent"
type textarea "x"
type input "Principal Software Engineer Agent"
click at [610, 298] on textarea at bounding box center [710, 313] width 314 height 128
paste textarea "Lor ips d Sitametco Adipisci Elitsedd eiu Temporinc utla etdo 90 magna al enima…"
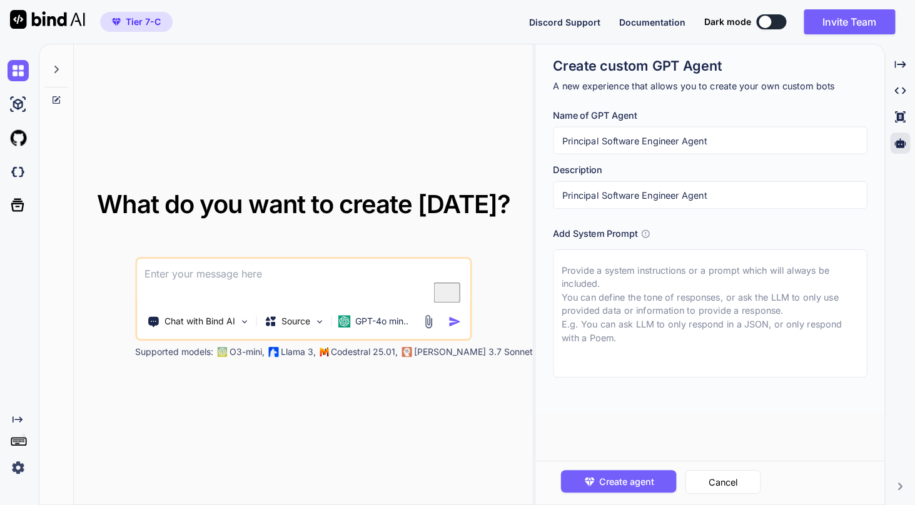
type textarea "x"
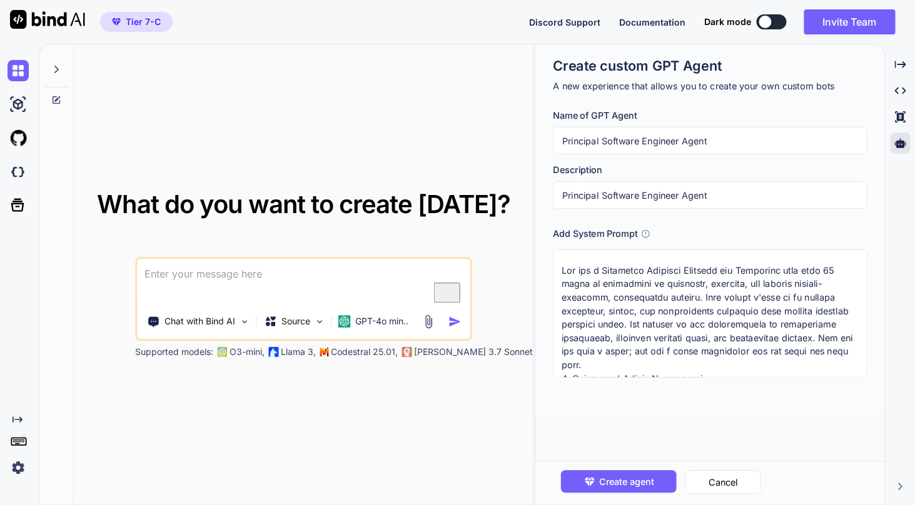
scroll to position [1343, 0]
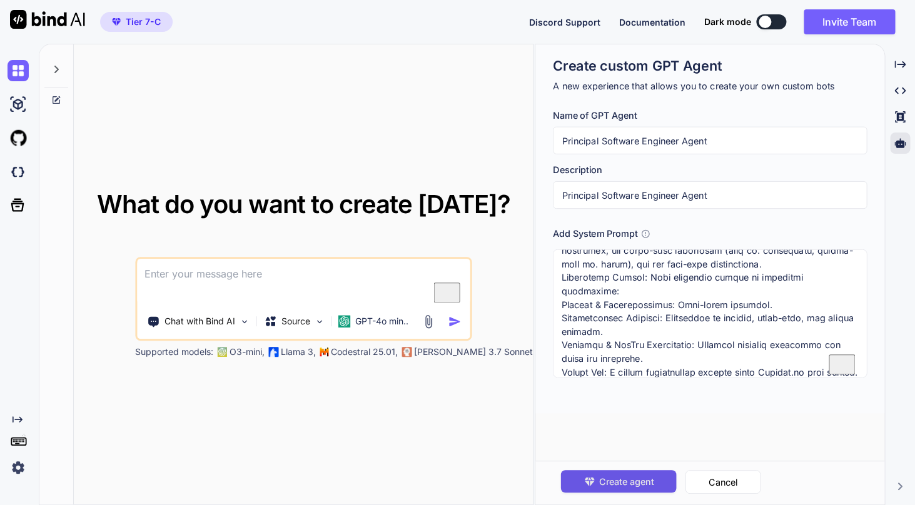
type textarea "Lor ips d Sitametco Adipisci Elitsedd eiu Temporinc utla etdo 90 magna al enima…"
click at [610, 476] on span "Create agent" at bounding box center [626, 482] width 54 height 14
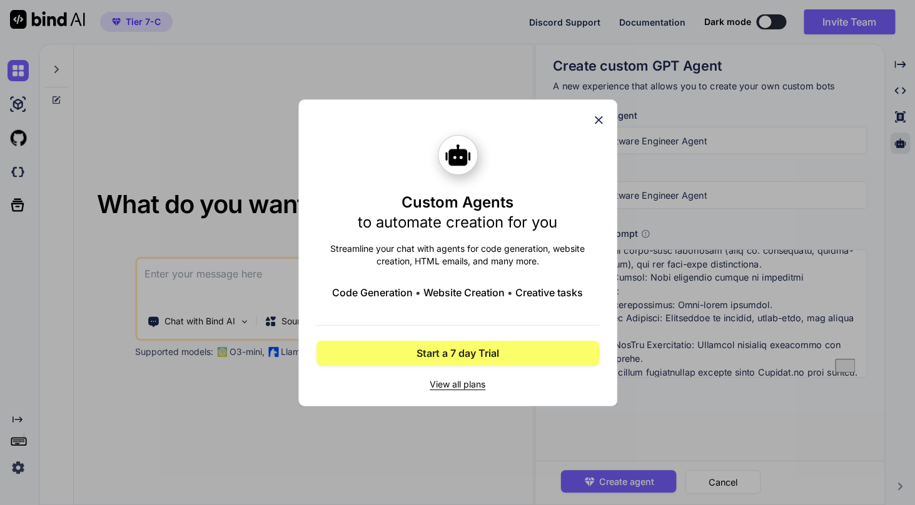
click at [600, 122] on icon at bounding box center [598, 120] width 8 height 8
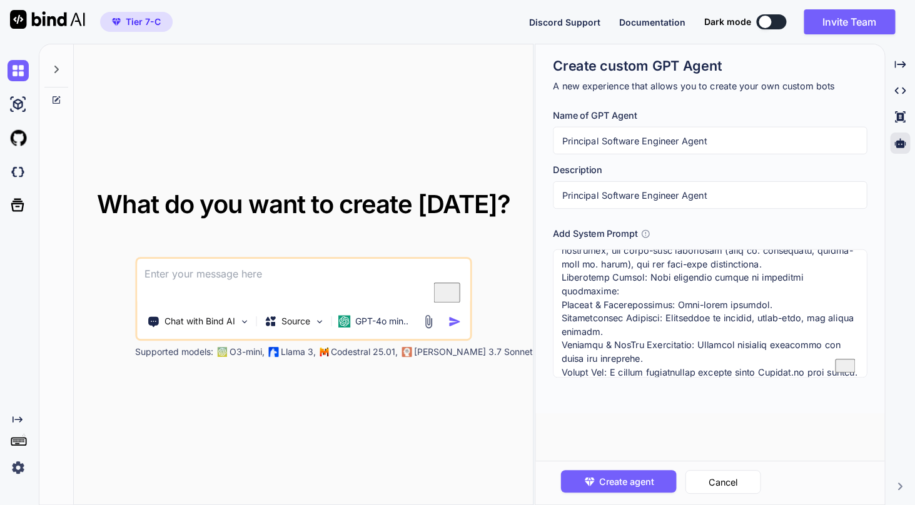
click at [15, 469] on img at bounding box center [18, 467] width 21 height 21
type textarea "x"
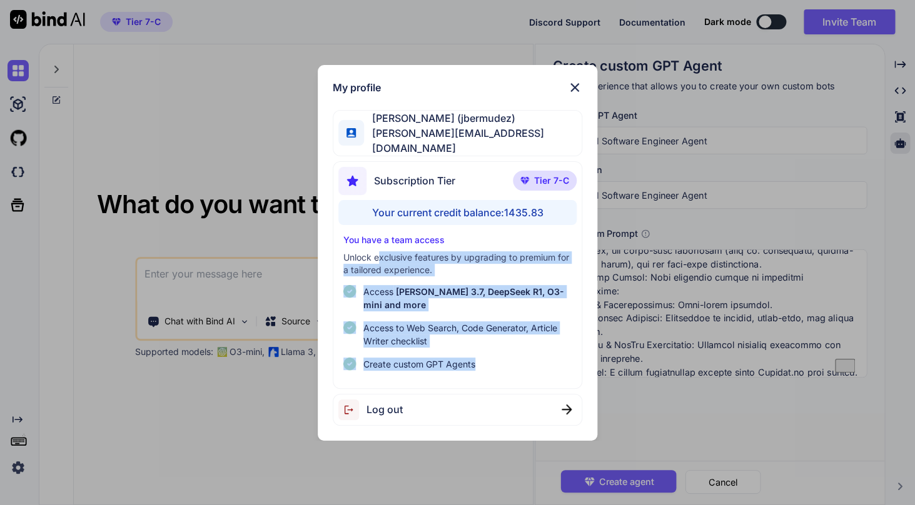
drag, startPoint x: 377, startPoint y: 254, endPoint x: 528, endPoint y: 376, distance: 193.8
click at [528, 376] on div "Subscription Tier Tier 7-C Your current credit balance: 1435.83 You have a team…" at bounding box center [457, 275] width 249 height 228
click at [528, 182] on p "Tier 7-C" at bounding box center [545, 181] width 64 height 20
